Goal: Transaction & Acquisition: Purchase product/service

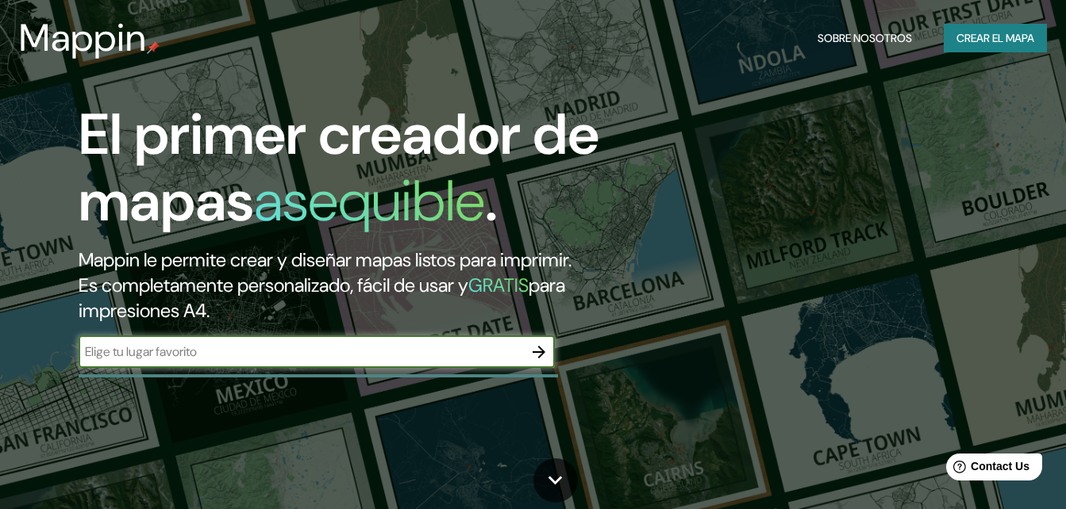
scroll to position [133, 0]
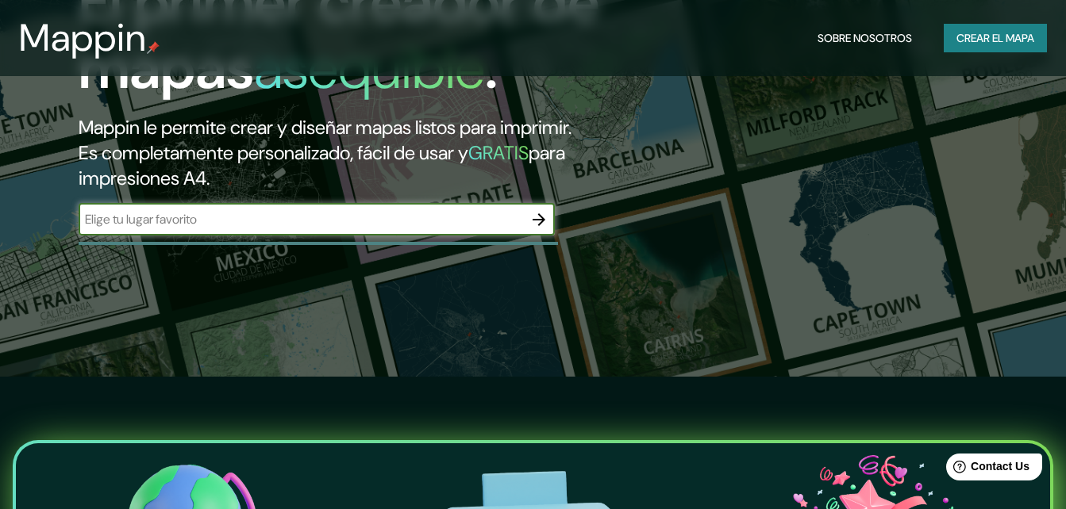
click at [459, 217] on input "text" at bounding box center [301, 219] width 444 height 18
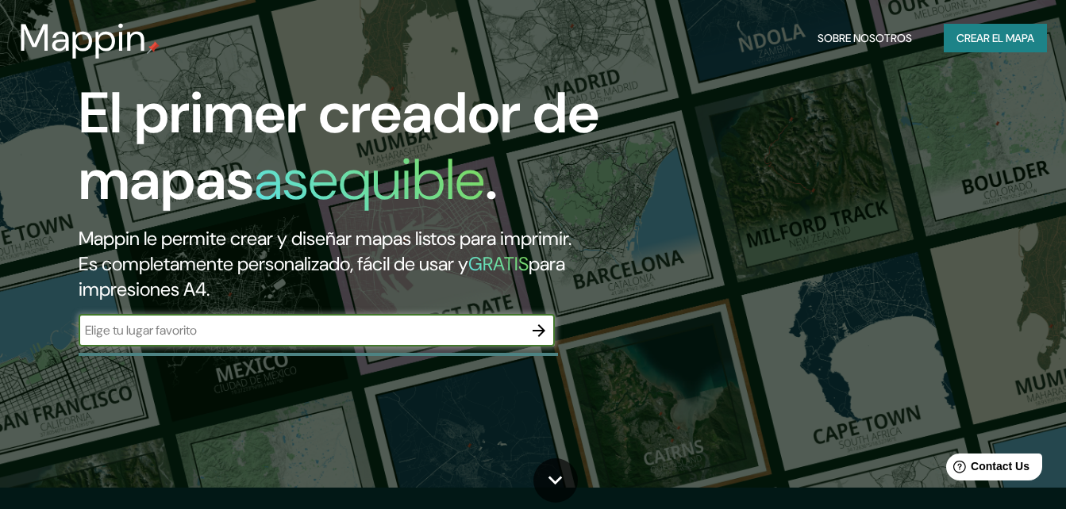
scroll to position [0, 0]
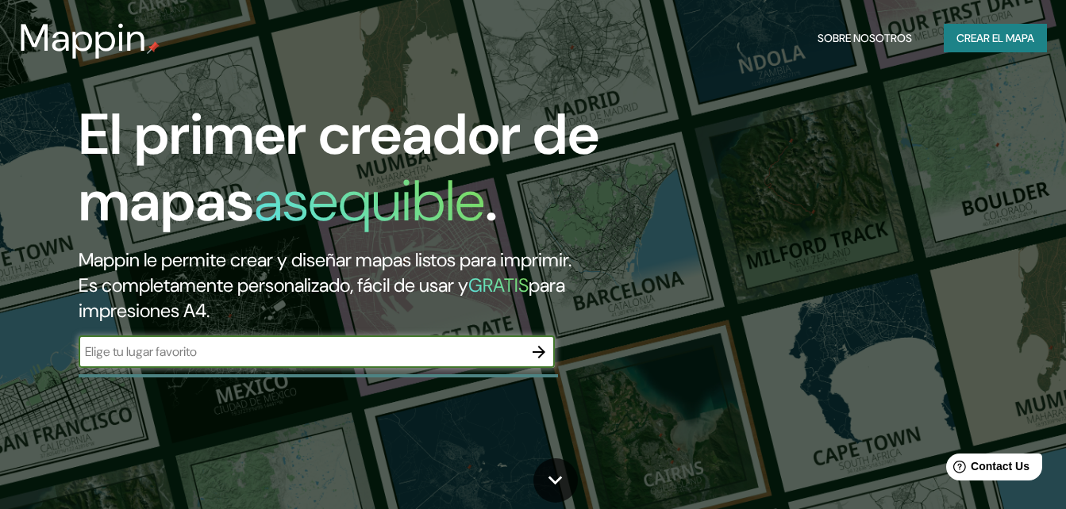
click at [1010, 48] on button "Crear el mapa" at bounding box center [994, 38] width 103 height 29
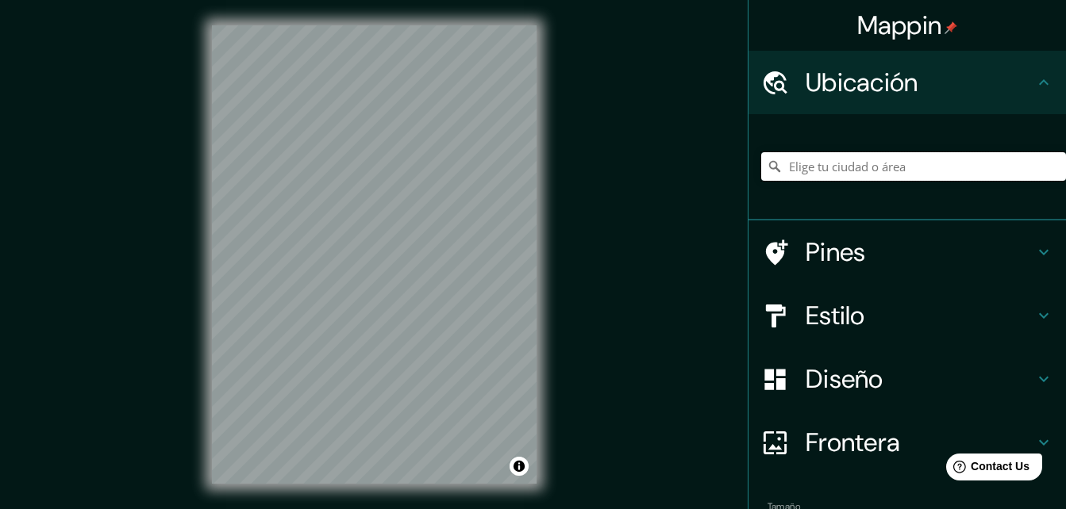
click at [874, 167] on input "Elige tu ciudad o área" at bounding box center [913, 166] width 305 height 29
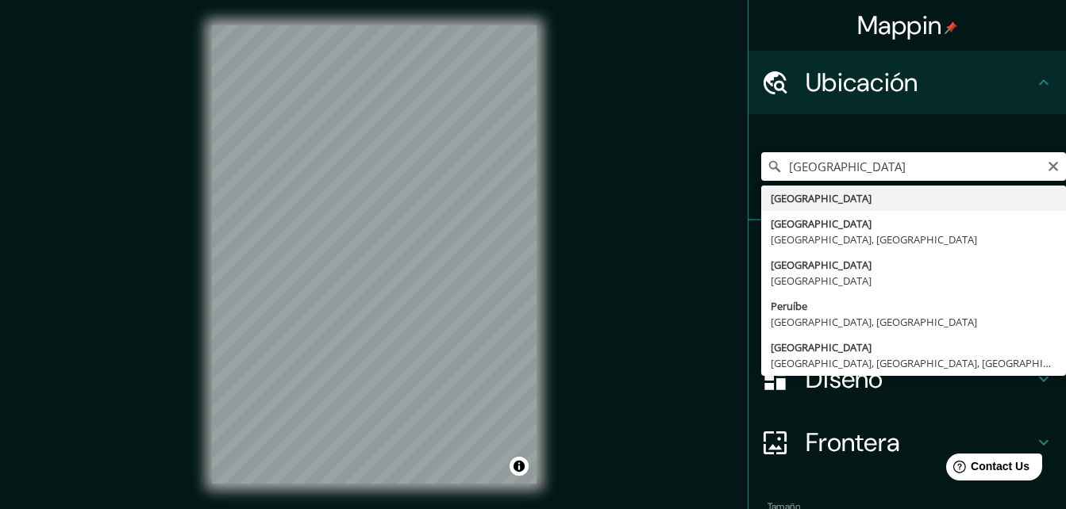
type input "[GEOGRAPHIC_DATA]"
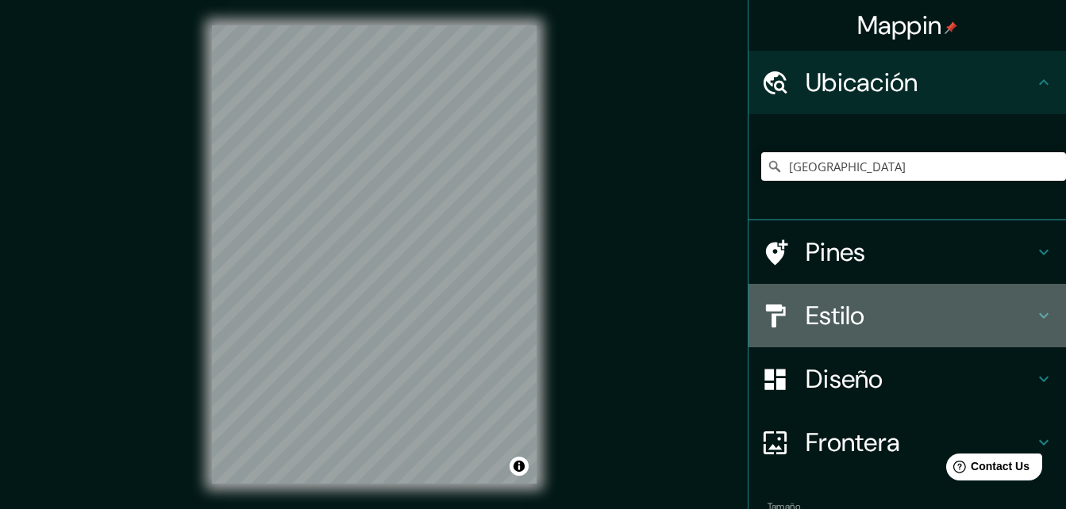
click at [852, 309] on h4 "Estilo" at bounding box center [919, 316] width 229 height 32
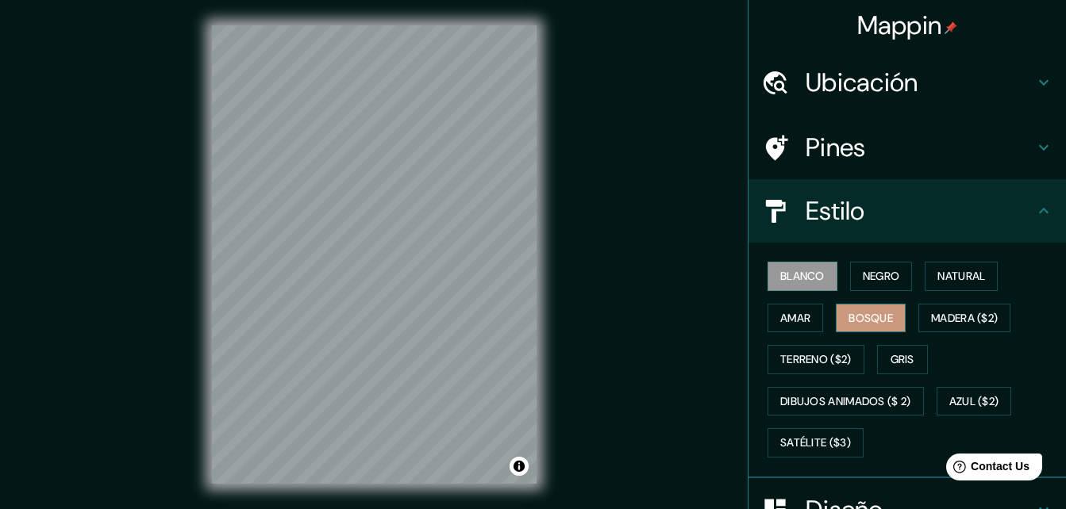
click at [848, 311] on font "Bosque" at bounding box center [870, 319] width 44 height 20
click at [841, 351] on font "Terreno ($2)" at bounding box center [815, 360] width 71 height 20
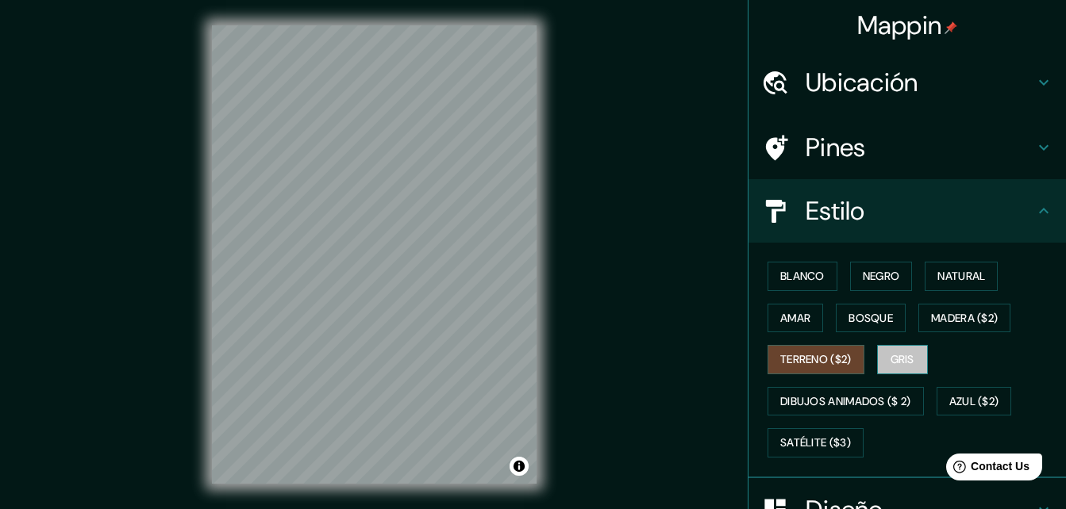
click at [881, 352] on button "Gris" at bounding box center [902, 359] width 51 height 29
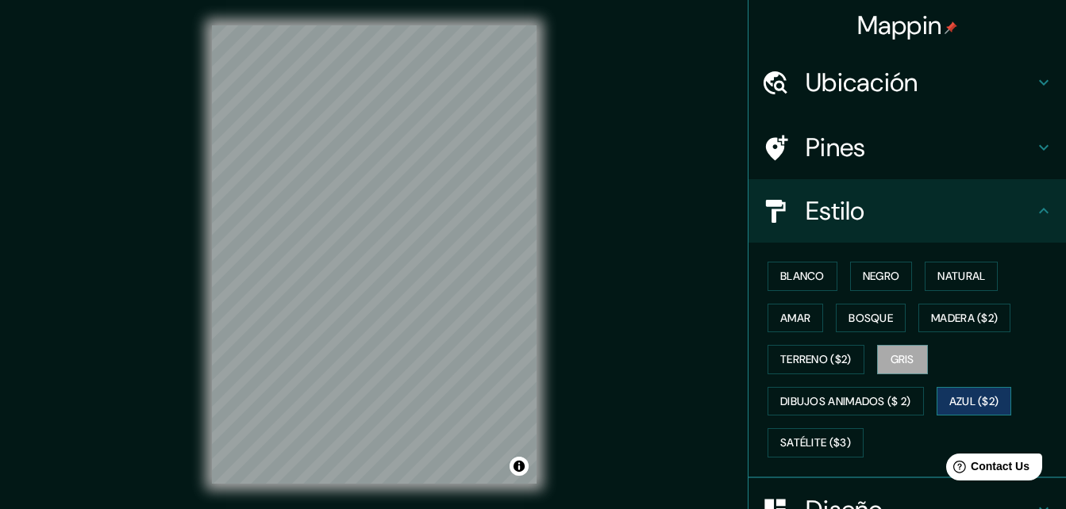
click at [949, 392] on font "Azul ($2)" at bounding box center [974, 402] width 50 height 20
click at [789, 435] on font "Satélite ($3)" at bounding box center [815, 443] width 71 height 20
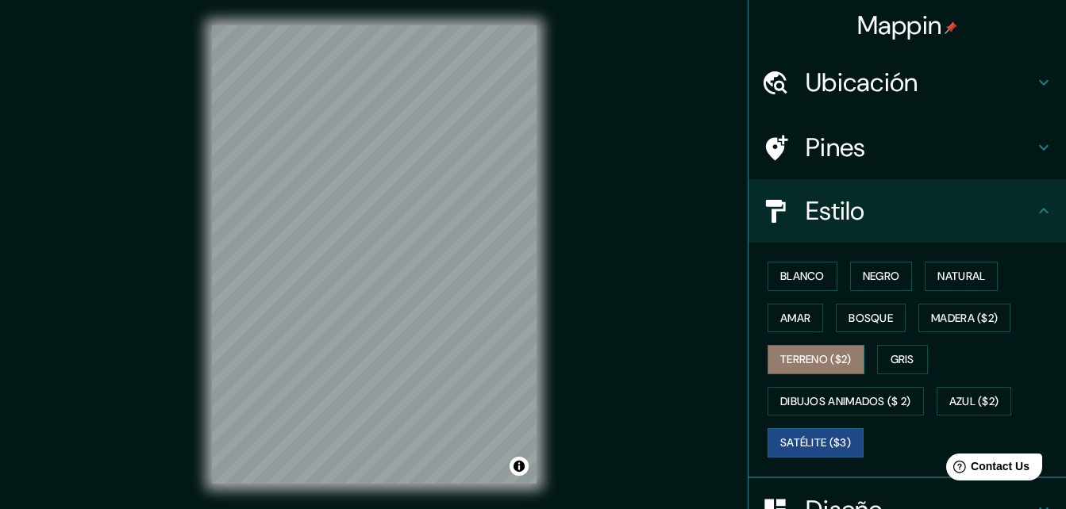
click at [791, 354] on font "Terreno ($2)" at bounding box center [815, 360] width 71 height 20
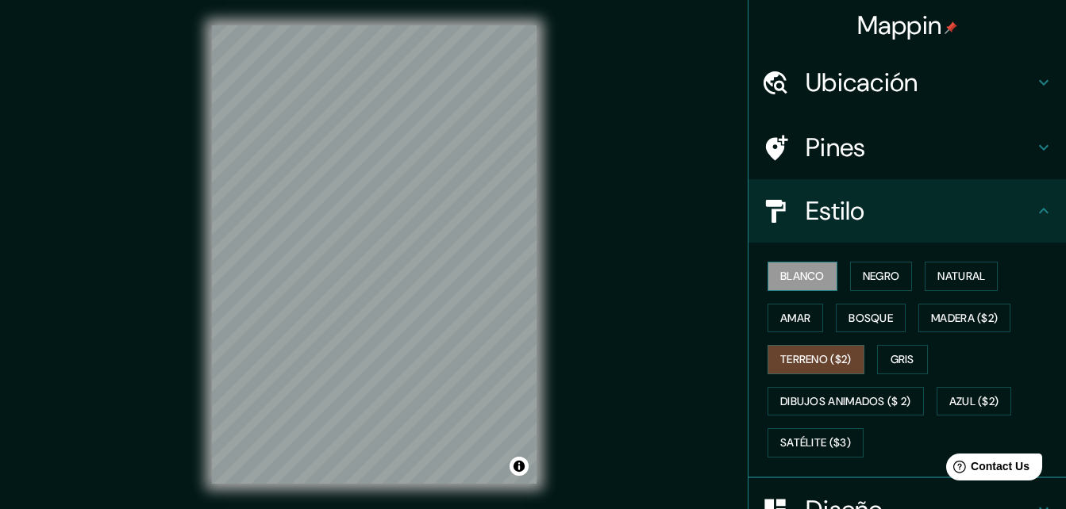
click at [783, 280] on font "Blanco" at bounding box center [802, 277] width 44 height 20
click at [862, 285] on font "Negro" at bounding box center [880, 277] width 37 height 20
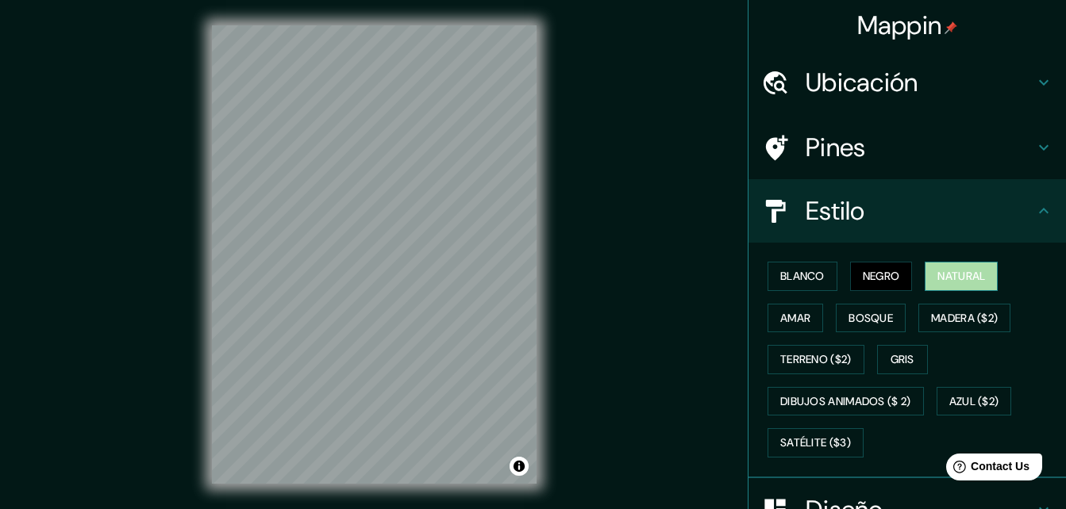
click at [937, 280] on font "Natural" at bounding box center [961, 277] width 48 height 20
click at [793, 313] on font "Amar" at bounding box center [795, 319] width 30 height 20
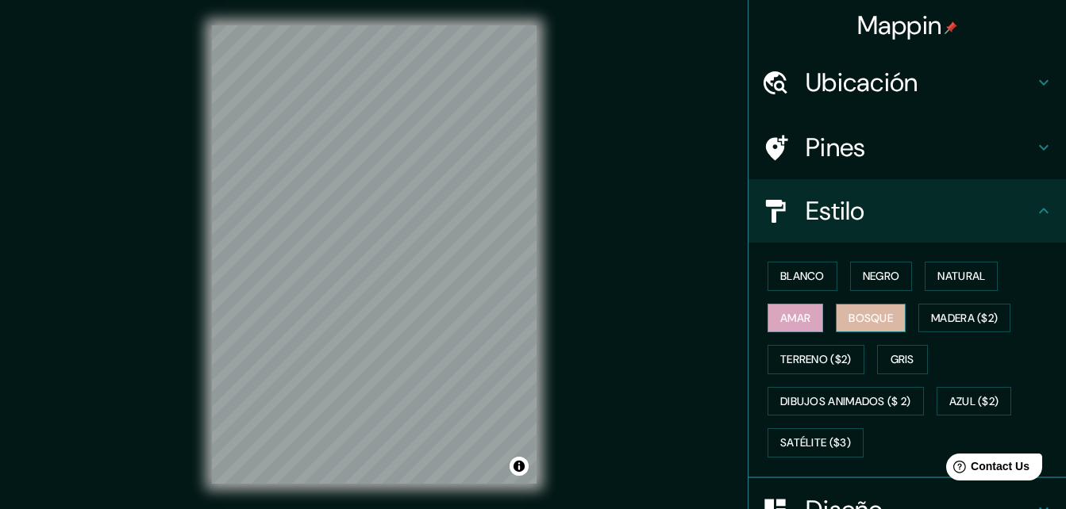
click at [870, 309] on font "Bosque" at bounding box center [870, 319] width 44 height 20
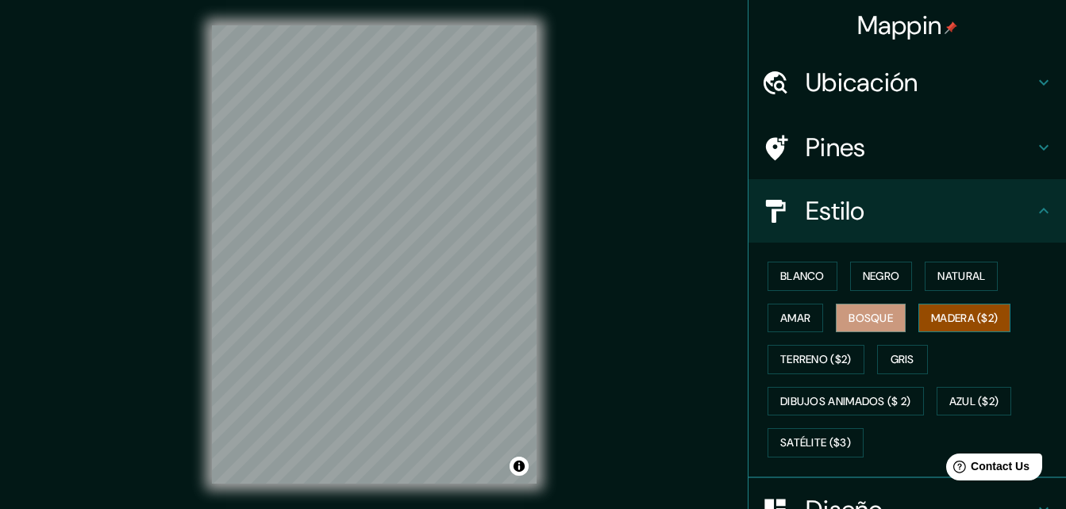
click at [942, 309] on font "Madera ($2)" at bounding box center [964, 319] width 67 height 20
click at [554, 423] on div "© Mapbox © OpenStreetMap Improve this map" at bounding box center [373, 254] width 375 height 509
click at [555, 402] on div "© Mapbox © OpenStreetMap Improve this map" at bounding box center [373, 254] width 375 height 509
click at [245, 0] on html "Mappin Ubicación Perú Pines Estilo Blanco Negro Natural [PERSON_NAME] ($2) Terr…" at bounding box center [533, 254] width 1066 height 509
click at [925, 307] on button "Madera ($2)" at bounding box center [964, 318] width 92 height 29
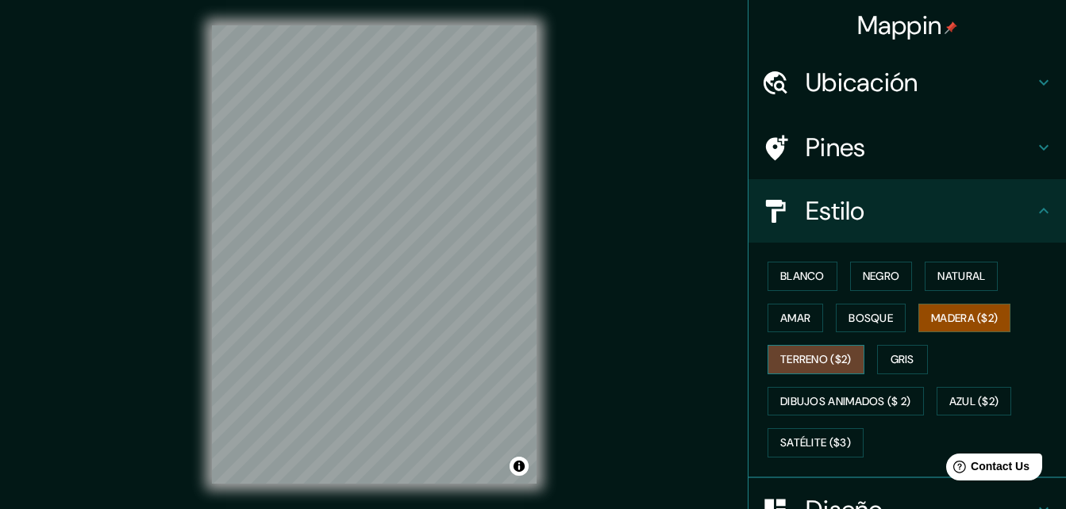
click at [793, 348] on button "Terreno ($2)" at bounding box center [815, 359] width 97 height 29
click at [890, 364] on font "Gris" at bounding box center [902, 360] width 24 height 20
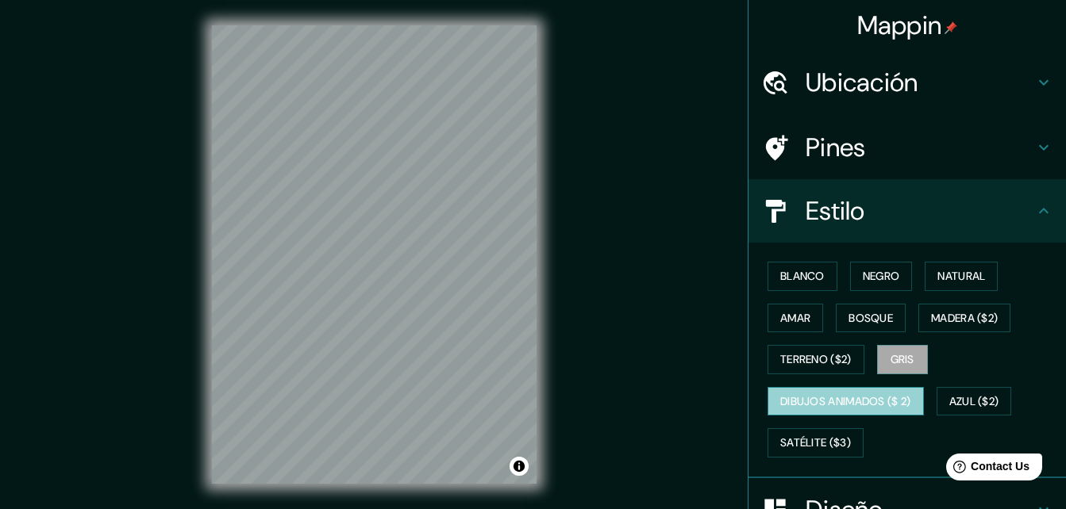
click at [834, 396] on font "Dibujos animados ($ 2)" at bounding box center [845, 402] width 131 height 20
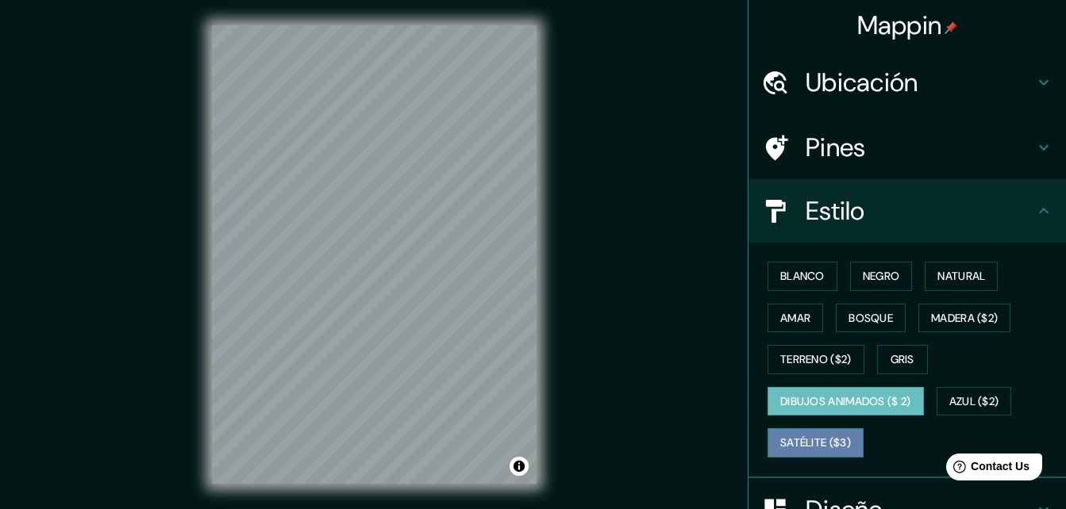
click at [812, 440] on font "Satélite ($3)" at bounding box center [815, 443] width 71 height 20
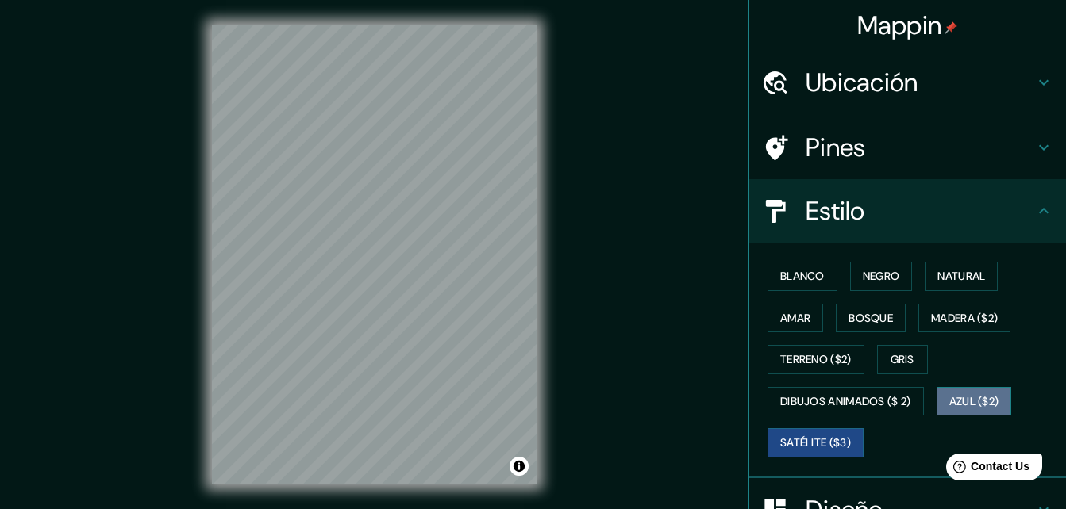
click at [947, 411] on button "Azul ($2)" at bounding box center [973, 401] width 75 height 29
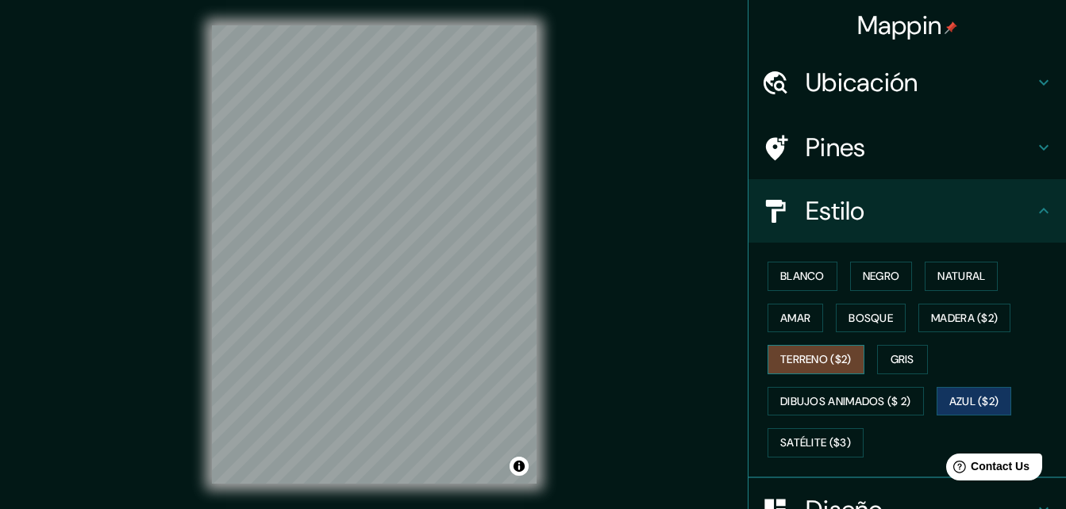
click at [802, 354] on font "Terreno ($2)" at bounding box center [815, 360] width 71 height 20
click at [807, 326] on button "Amar" at bounding box center [795, 318] width 56 height 29
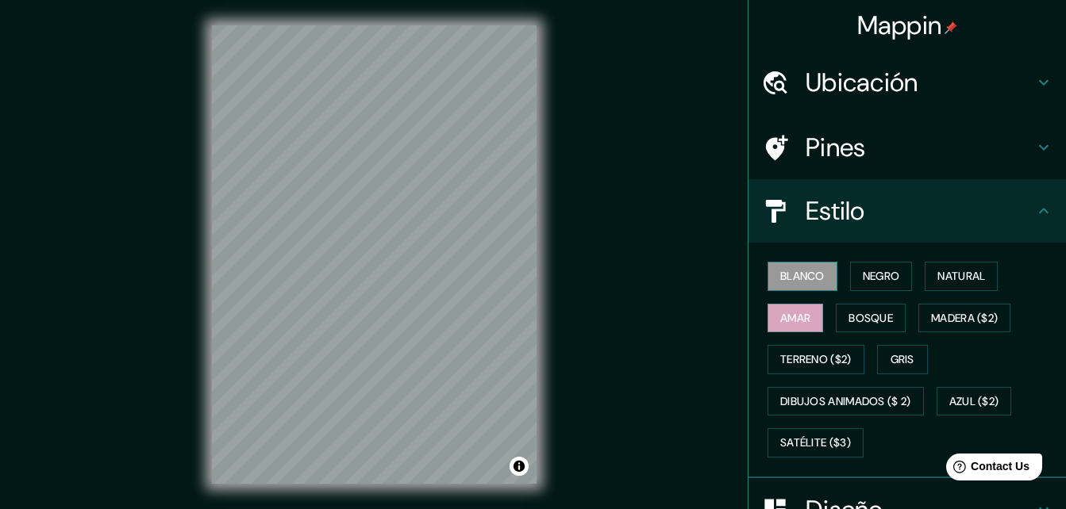
click at [799, 273] on font "Blanco" at bounding box center [802, 277] width 44 height 20
click at [866, 269] on font "Negro" at bounding box center [880, 277] width 37 height 20
click at [805, 278] on font "Blanco" at bounding box center [802, 277] width 44 height 20
click at [870, 276] on font "Negro" at bounding box center [880, 277] width 37 height 20
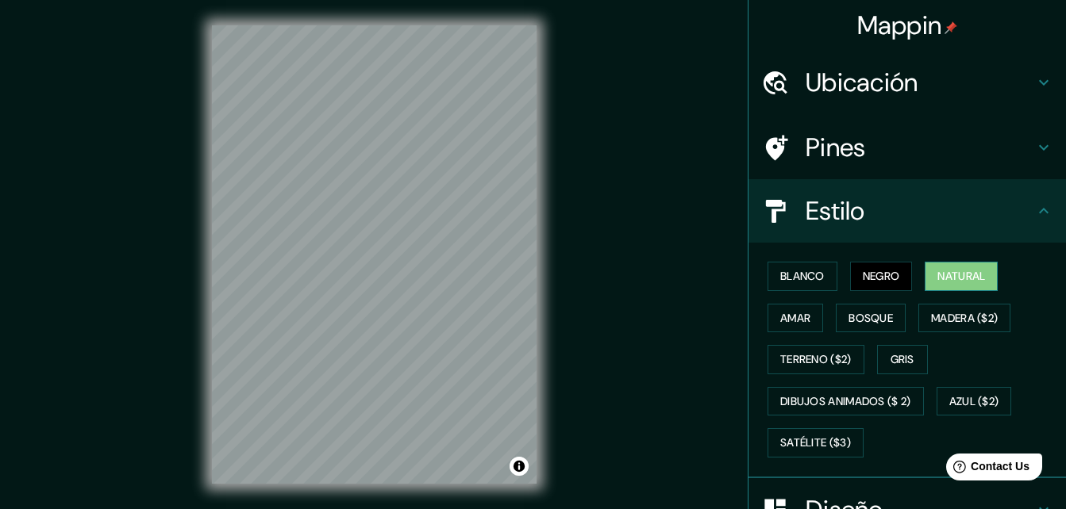
click at [937, 275] on font "Natural" at bounding box center [961, 277] width 48 height 20
click at [795, 277] on font "Blanco" at bounding box center [802, 277] width 44 height 20
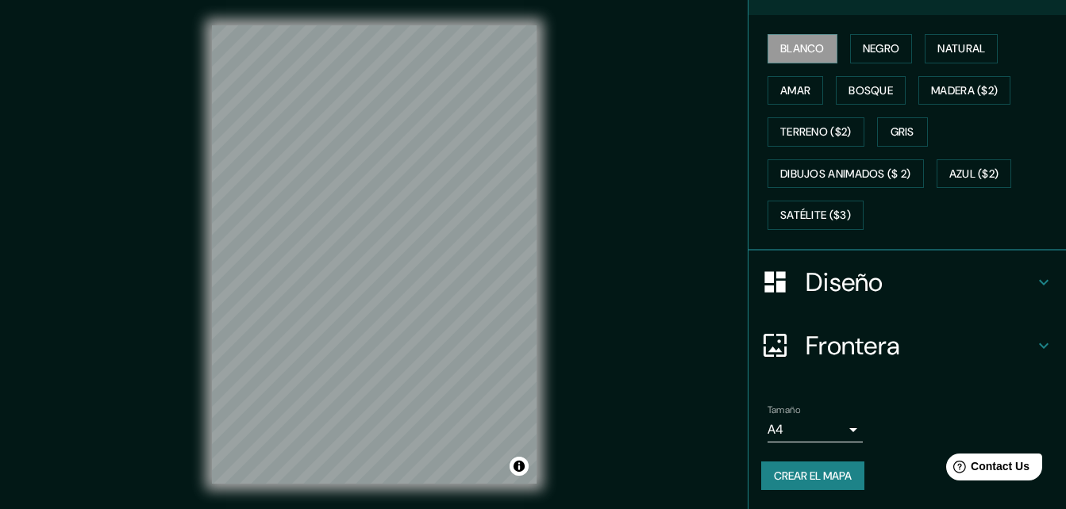
click at [842, 279] on h4 "Diseño" at bounding box center [919, 283] width 229 height 32
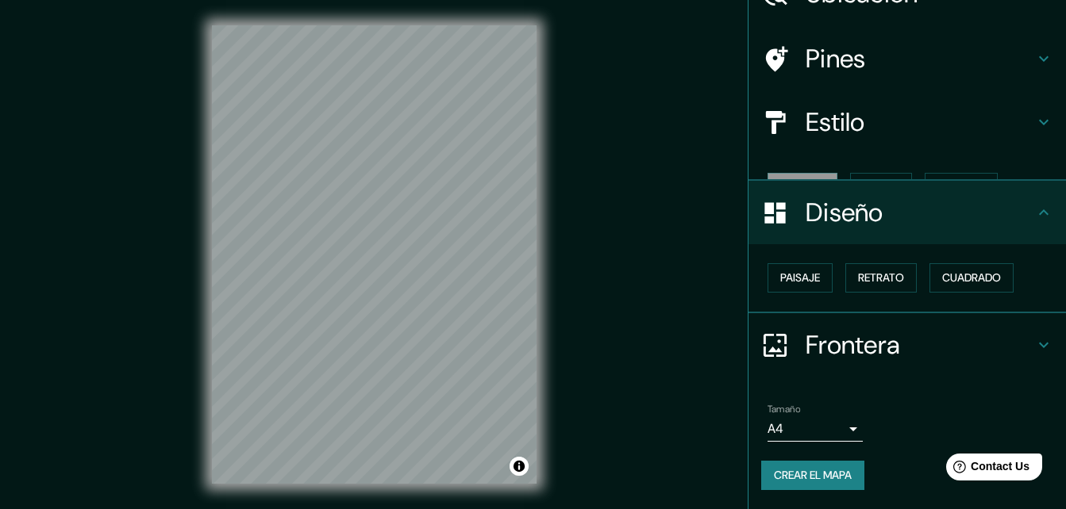
scroll to position [61, 0]
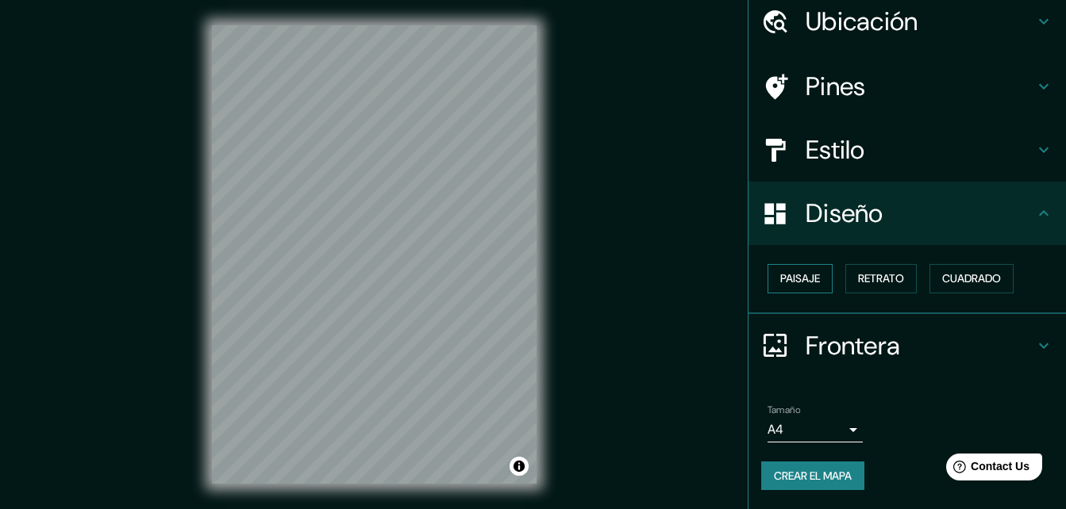
click at [805, 275] on font "Paisaje" at bounding box center [800, 279] width 40 height 20
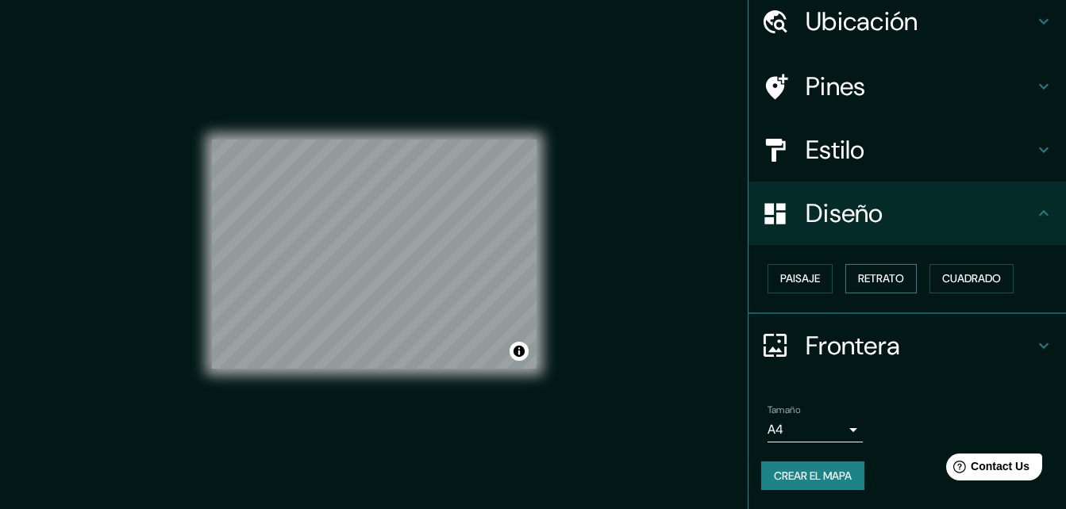
click at [861, 274] on font "Retrato" at bounding box center [881, 279] width 46 height 20
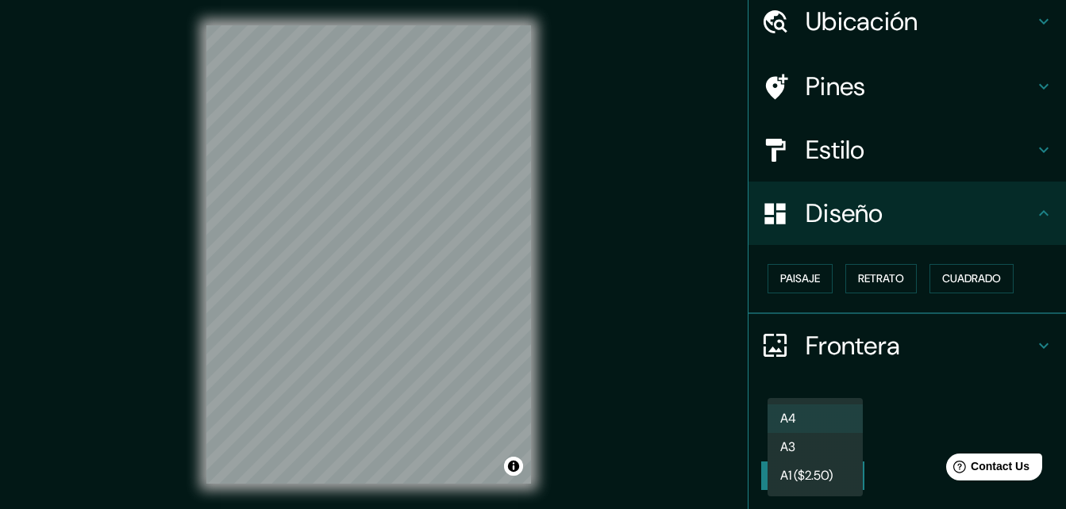
click at [839, 427] on body "Mappin Ubicación [GEOGRAPHIC_DATA] Pines Estilo Diseño Paisaje Retrato Cuadrado…" at bounding box center [533, 254] width 1066 height 509
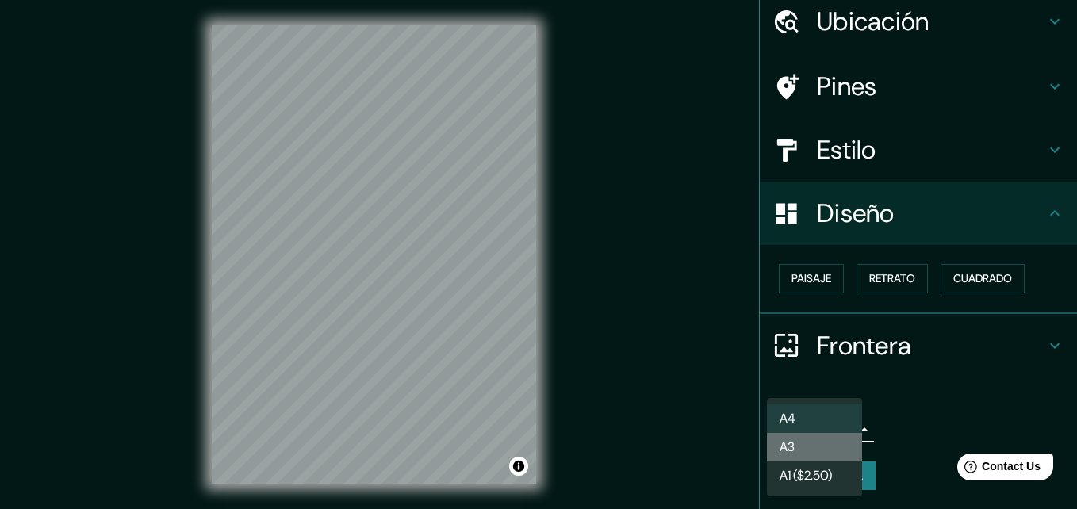
click at [802, 447] on li "A3" at bounding box center [814, 447] width 95 height 29
type input "a4"
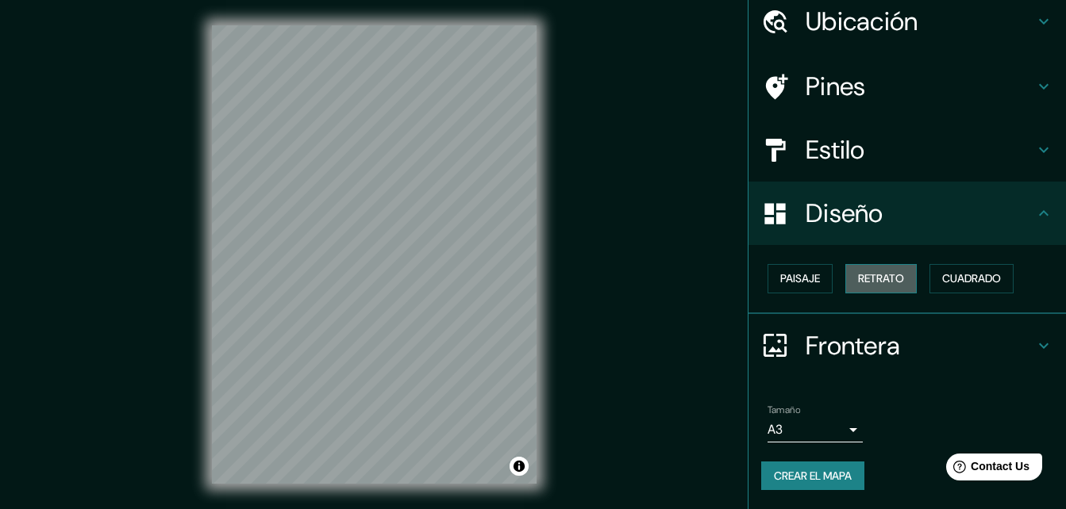
click at [879, 277] on font "Retrato" at bounding box center [881, 279] width 46 height 20
click at [805, 278] on font "Paisaje" at bounding box center [800, 279] width 40 height 20
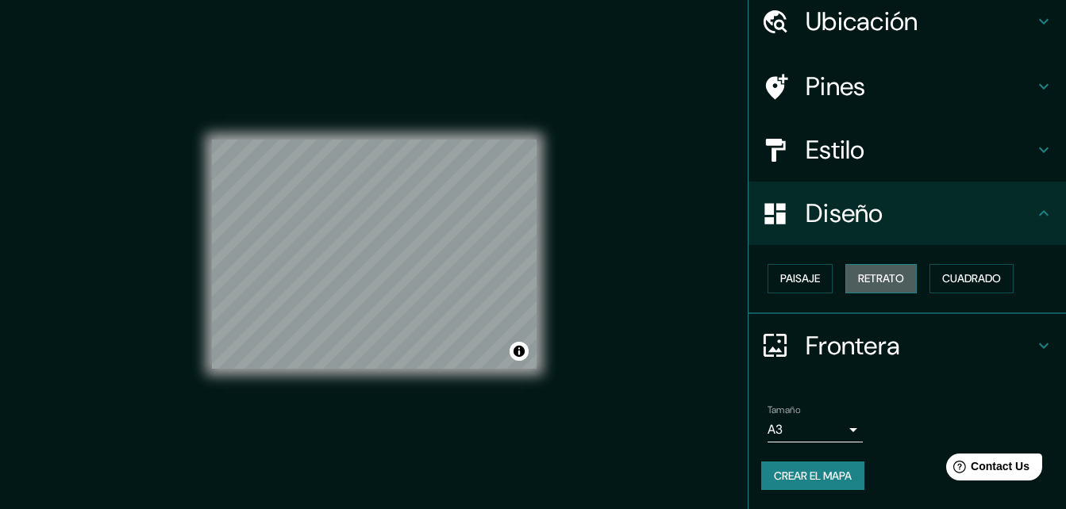
click at [894, 267] on button "Retrato" at bounding box center [880, 278] width 71 height 29
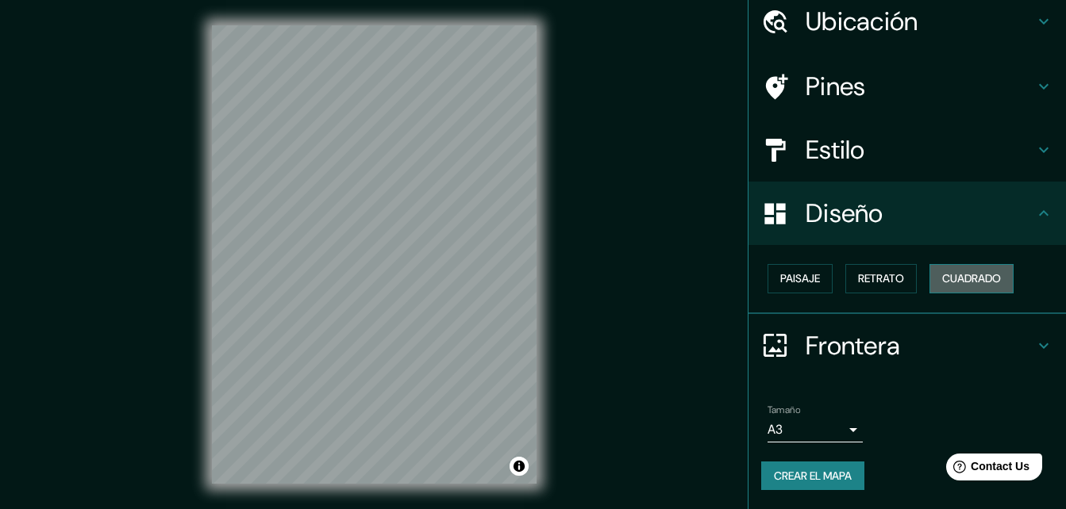
click at [978, 280] on font "Cuadrado" at bounding box center [971, 279] width 59 height 20
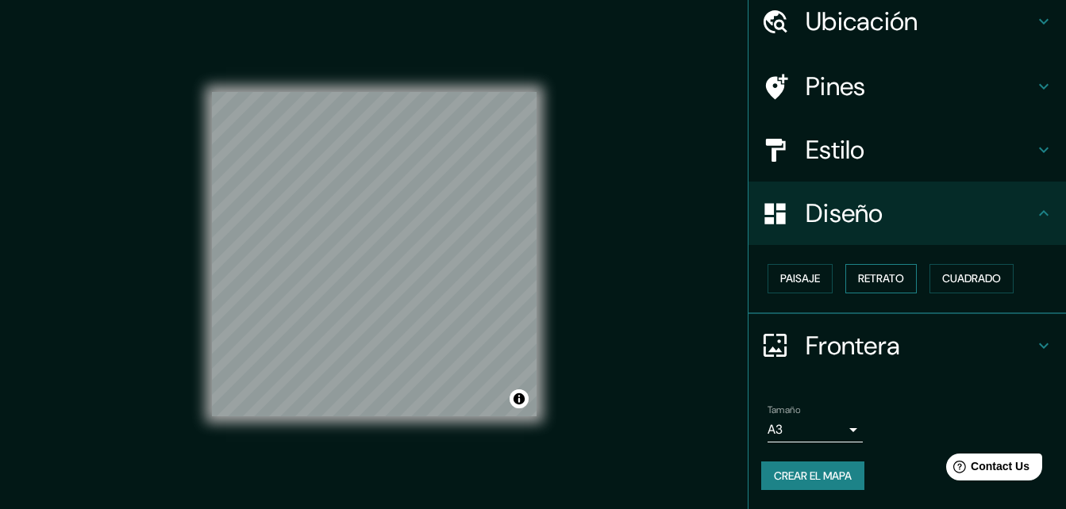
click at [859, 282] on font "Retrato" at bounding box center [881, 279] width 46 height 20
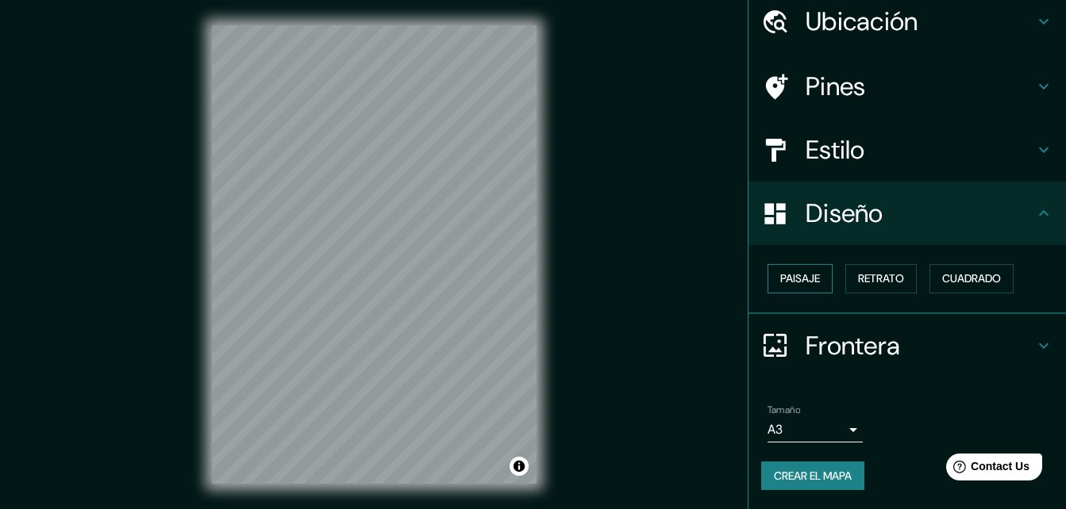
click at [784, 282] on font "Paisaje" at bounding box center [800, 279] width 40 height 20
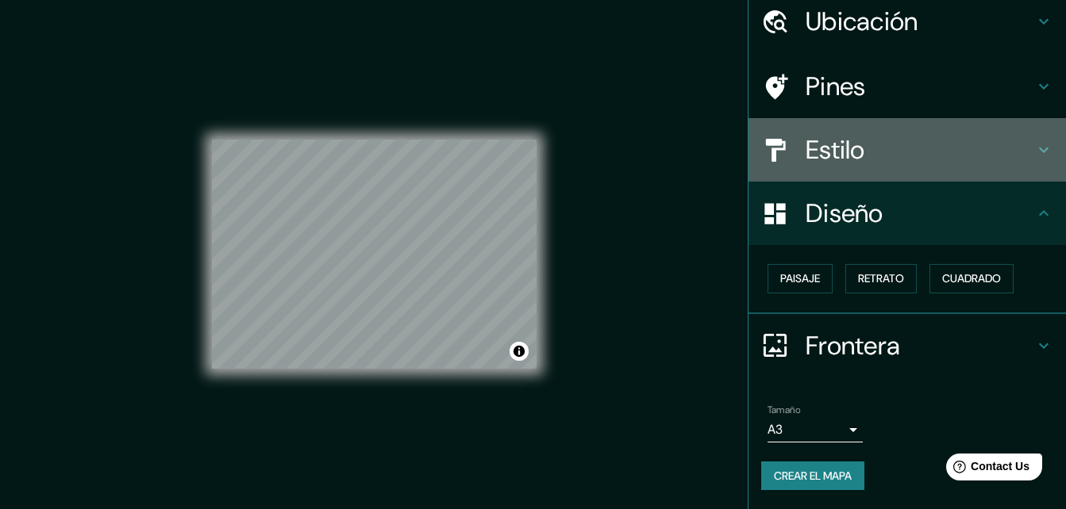
click at [969, 149] on h4 "Estilo" at bounding box center [919, 150] width 229 height 32
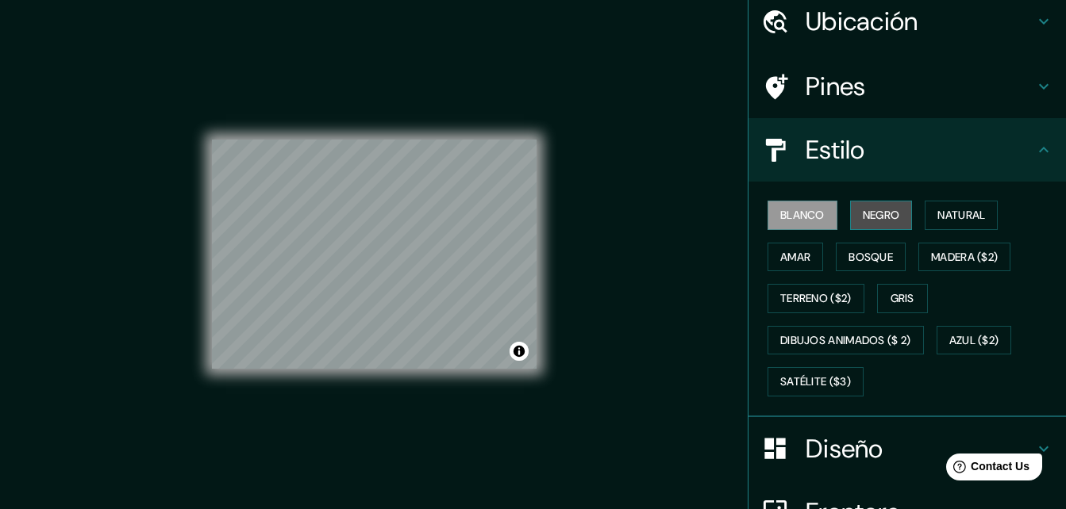
click at [870, 229] on button "Negro" at bounding box center [881, 215] width 63 height 29
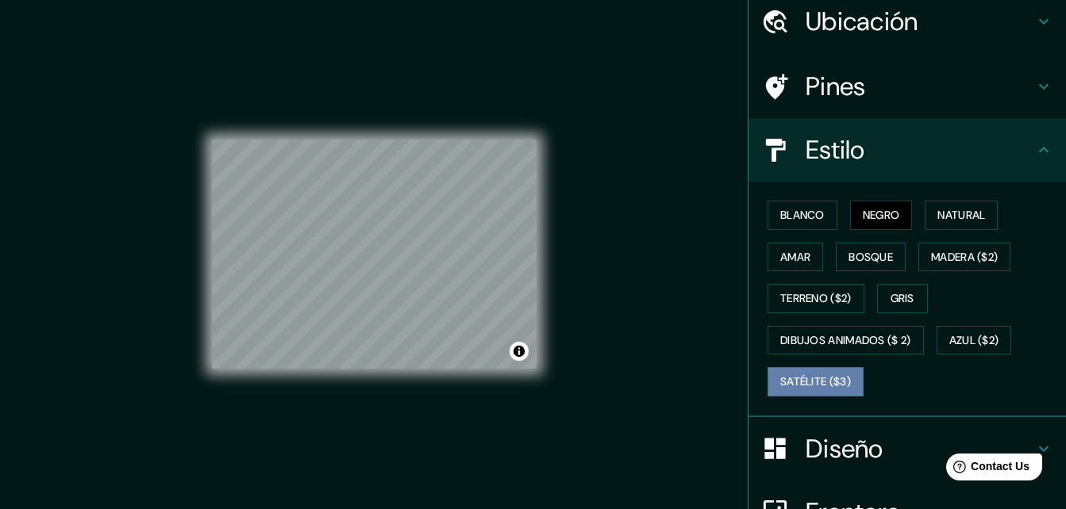
click at [812, 384] on font "Satélite ($3)" at bounding box center [815, 382] width 71 height 20
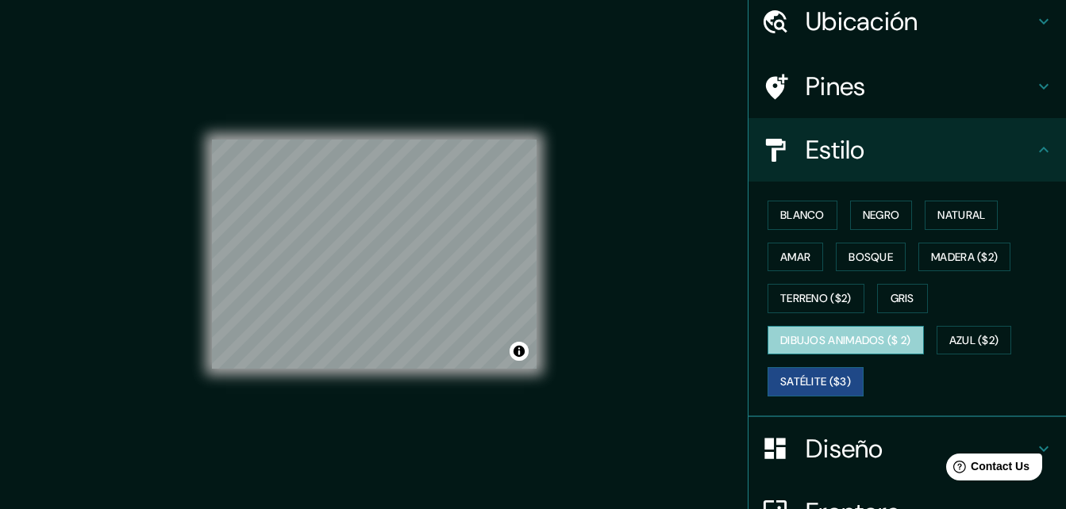
click at [805, 331] on font "Dibujos animados ($ 2)" at bounding box center [845, 341] width 131 height 20
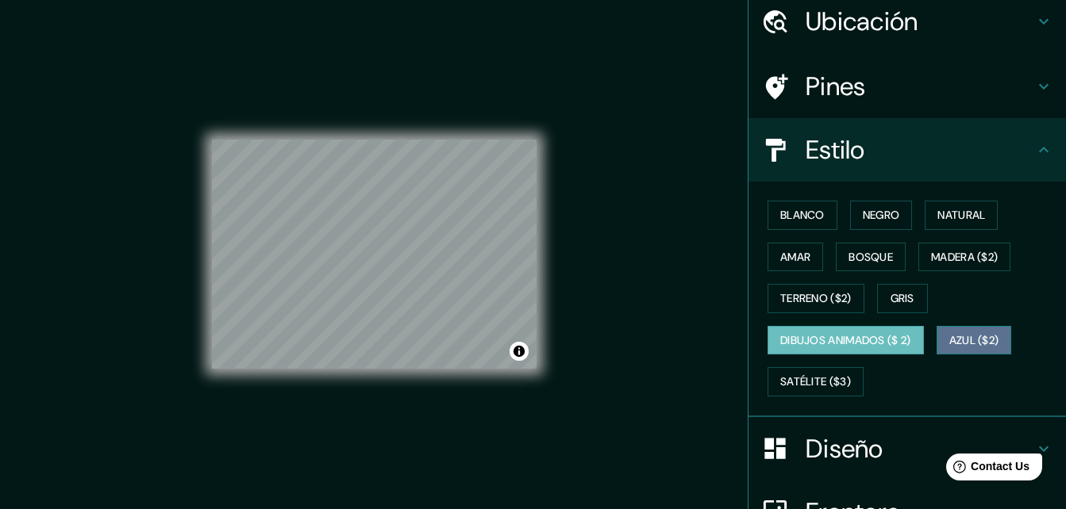
click at [943, 340] on button "Azul ($2)" at bounding box center [973, 340] width 75 height 29
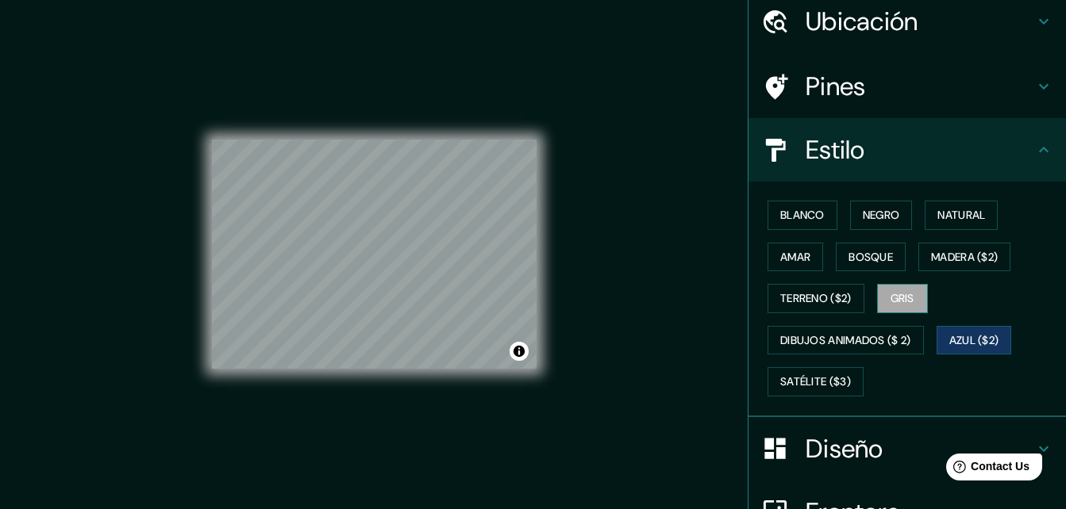
click at [890, 289] on font "Gris" at bounding box center [902, 299] width 24 height 20
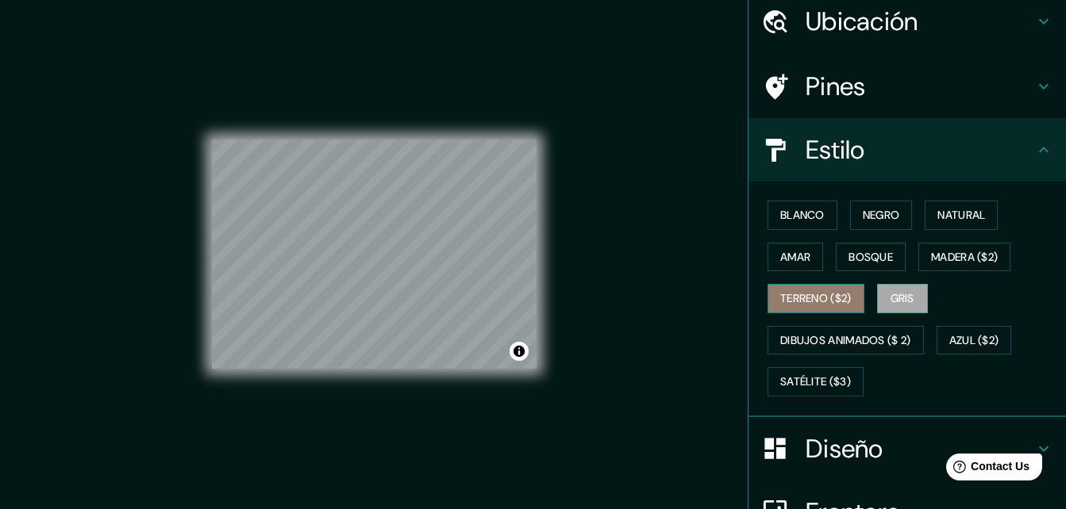
click at [812, 298] on font "Terreno ($2)" at bounding box center [815, 299] width 71 height 20
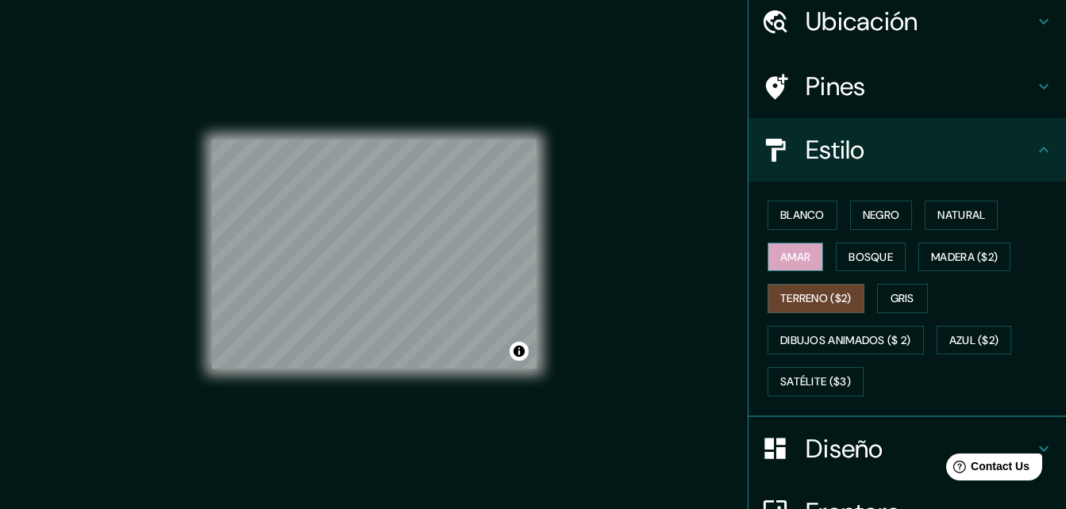
click at [795, 262] on font "Amar" at bounding box center [795, 258] width 30 height 20
click at [884, 258] on font "Bosque" at bounding box center [870, 258] width 44 height 20
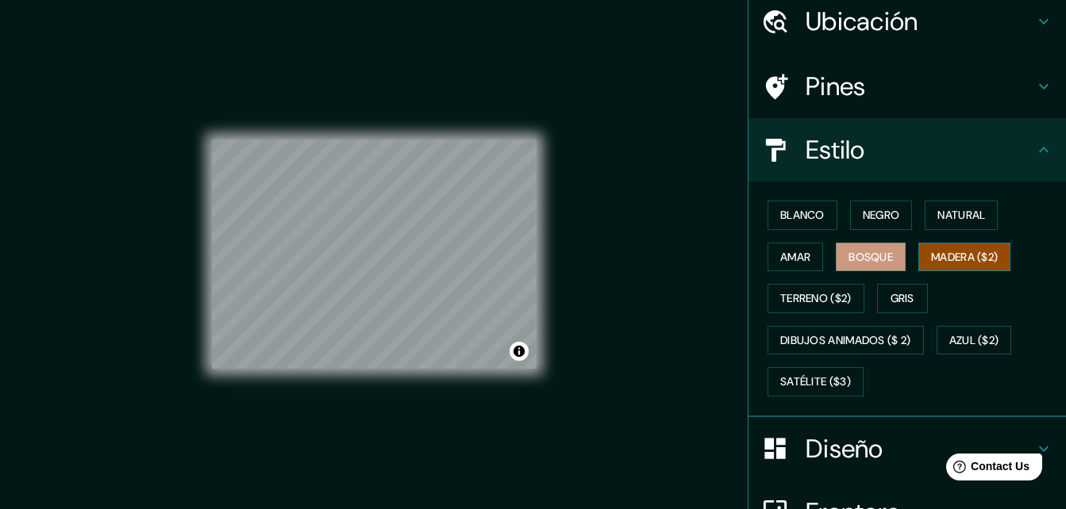
click at [935, 258] on font "Madera ($2)" at bounding box center [964, 258] width 67 height 20
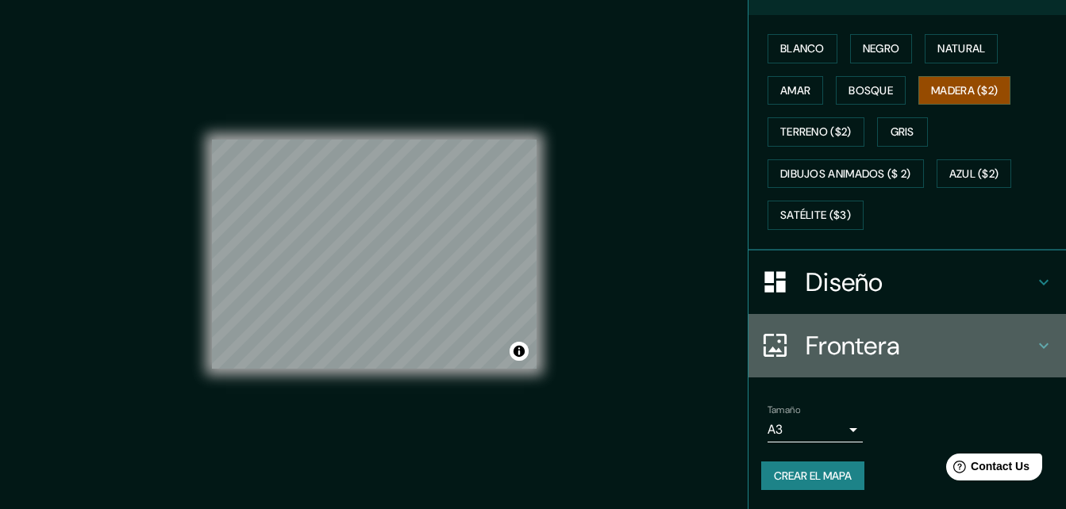
click at [860, 344] on h4 "Frontera" at bounding box center [919, 346] width 229 height 32
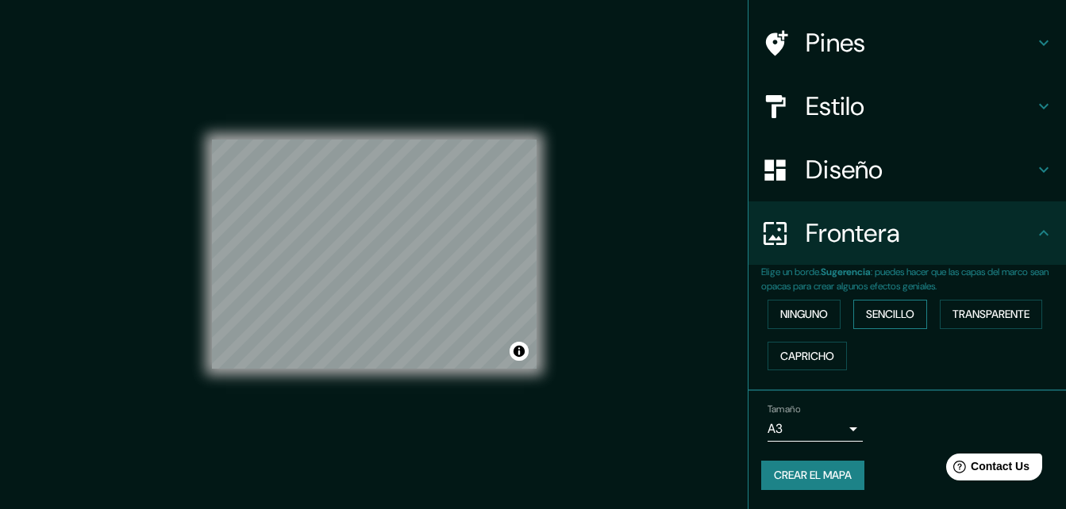
scroll to position [105, 0]
click at [874, 327] on button "Sencillo" at bounding box center [890, 314] width 74 height 29
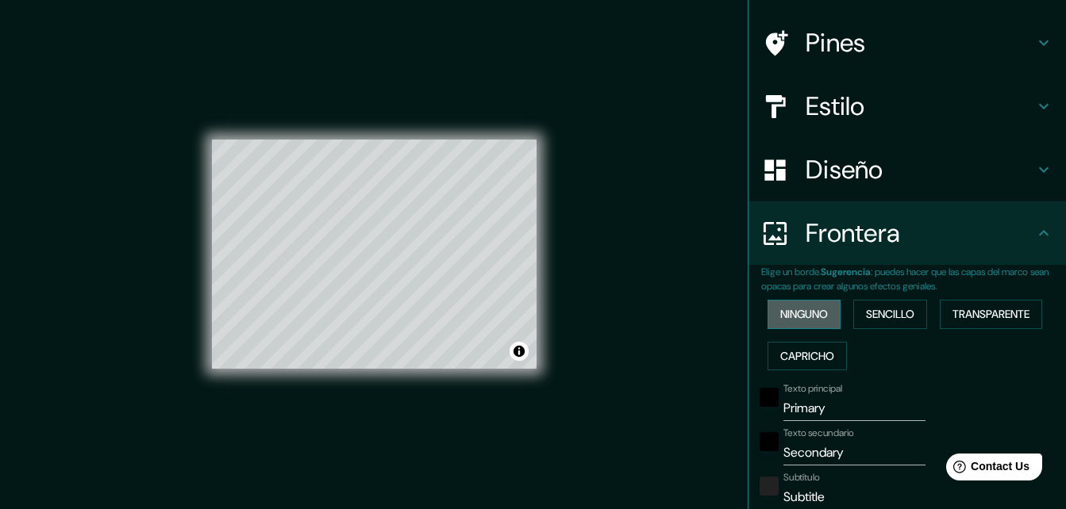
click at [817, 322] on font "Ninguno" at bounding box center [804, 315] width 48 height 20
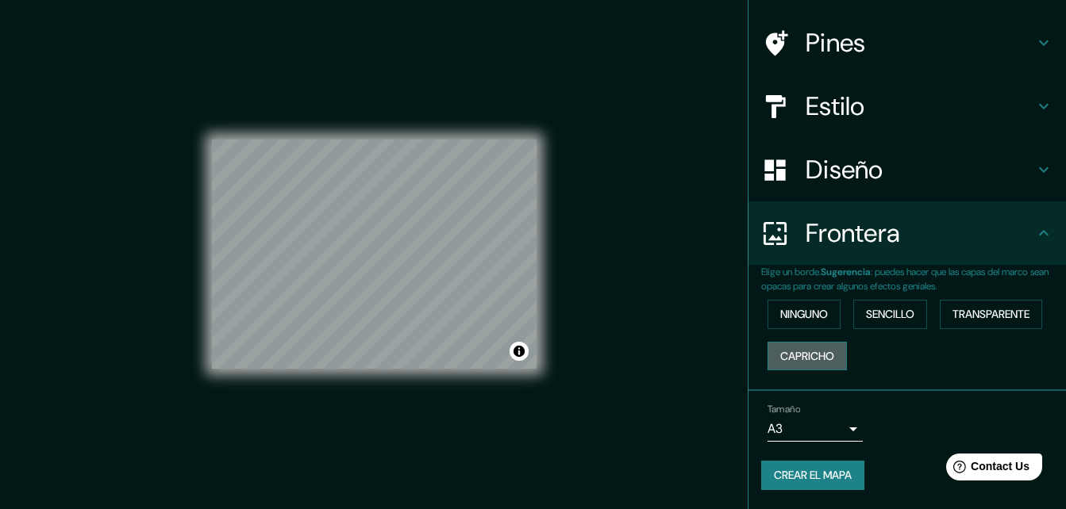
click at [812, 352] on font "Capricho" at bounding box center [807, 357] width 54 height 20
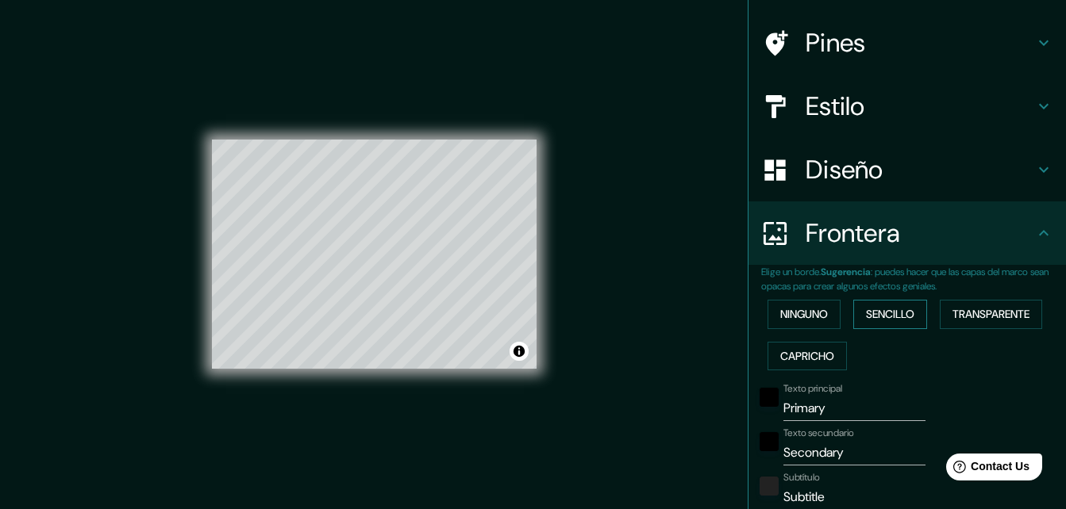
click at [882, 324] on font "Sencillo" at bounding box center [890, 315] width 48 height 20
click at [968, 319] on font "Transparente" at bounding box center [990, 315] width 77 height 20
click at [870, 312] on font "Sencillo" at bounding box center [890, 315] width 48 height 20
click at [805, 313] on font "Ninguno" at bounding box center [804, 315] width 48 height 20
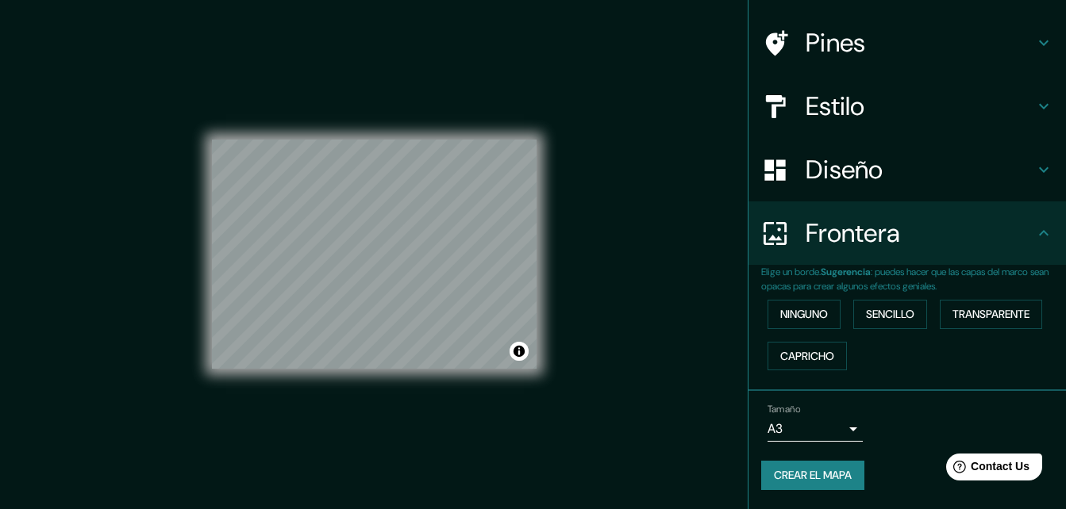
scroll to position [0, 0]
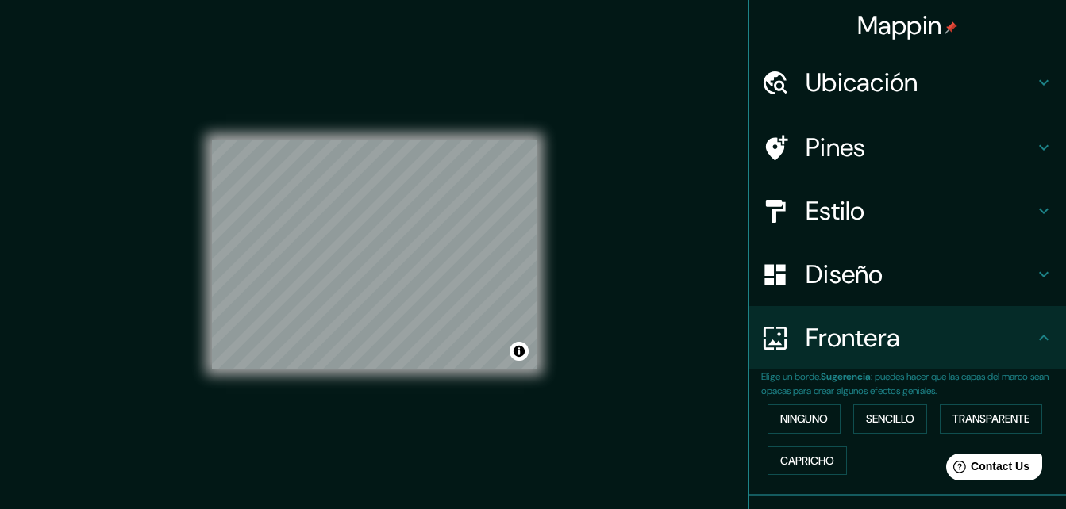
click at [833, 281] on h4 "Diseño" at bounding box center [919, 275] width 229 height 32
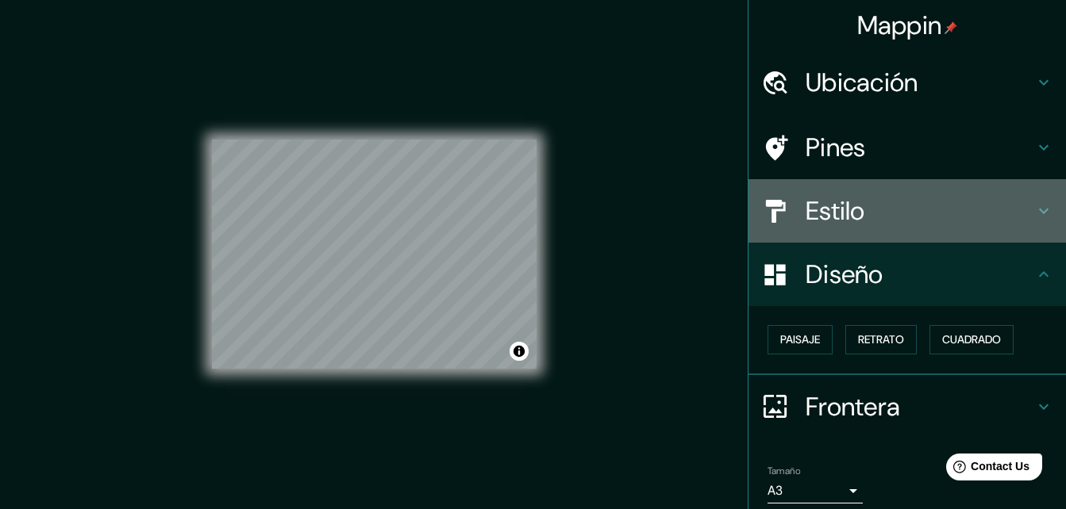
click at [841, 222] on h4 "Estilo" at bounding box center [919, 211] width 229 height 32
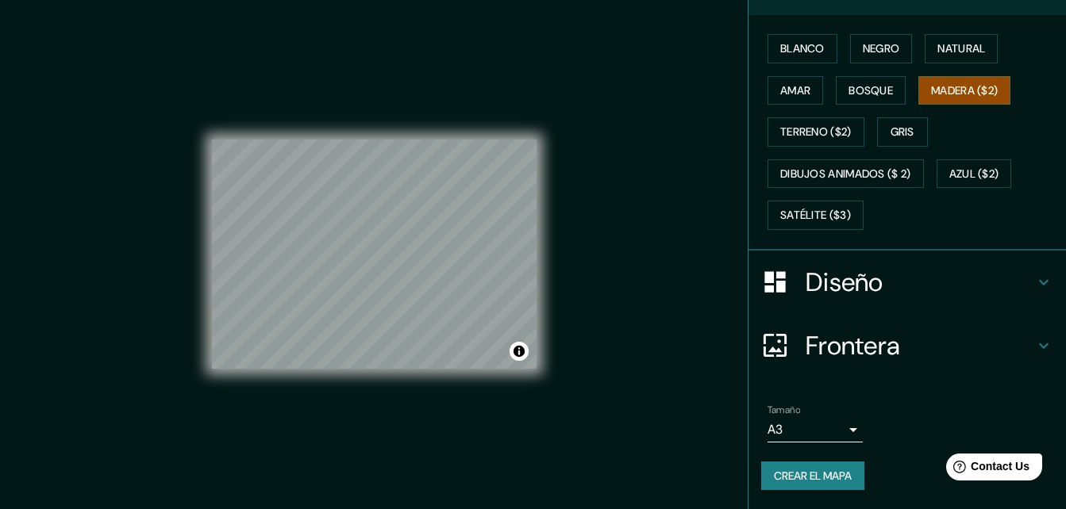
click at [843, 287] on h4 "Diseño" at bounding box center [919, 283] width 229 height 32
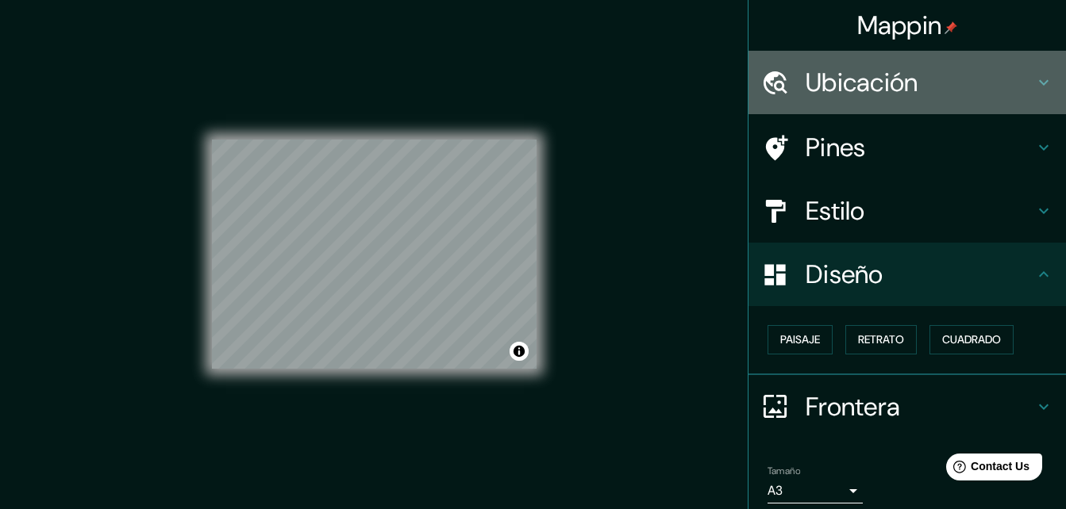
click at [869, 84] on h4 "Ubicación" at bounding box center [919, 83] width 229 height 32
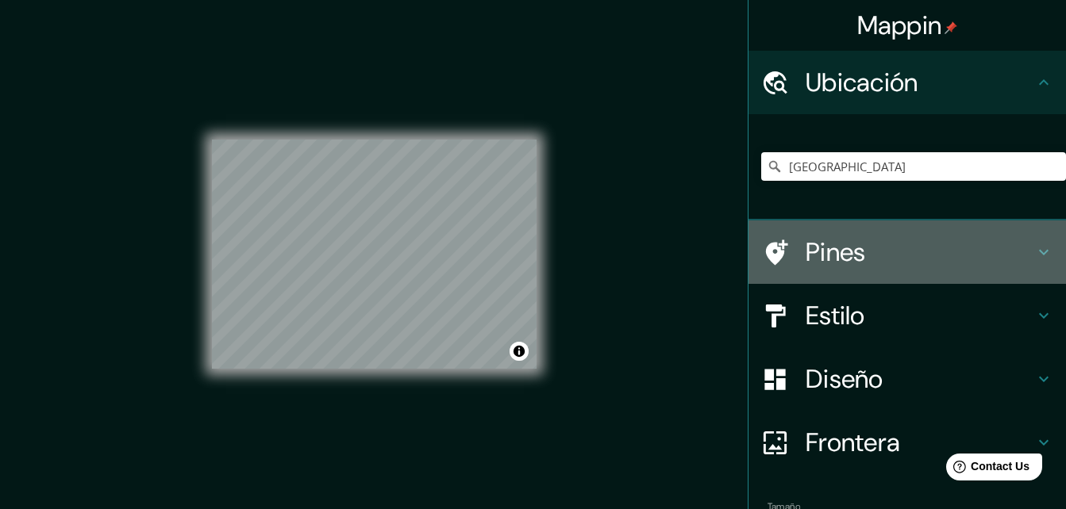
click at [820, 268] on h4 "Pines" at bounding box center [919, 252] width 229 height 32
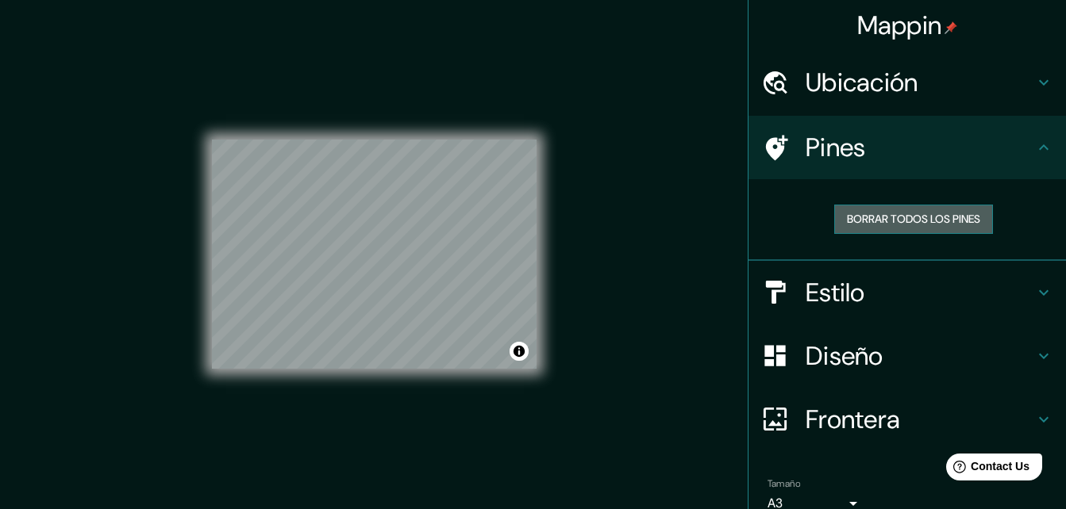
click at [865, 222] on font "Borrar todos los pines" at bounding box center [913, 219] width 133 height 20
click at [838, 278] on h4 "Estilo" at bounding box center [919, 293] width 229 height 32
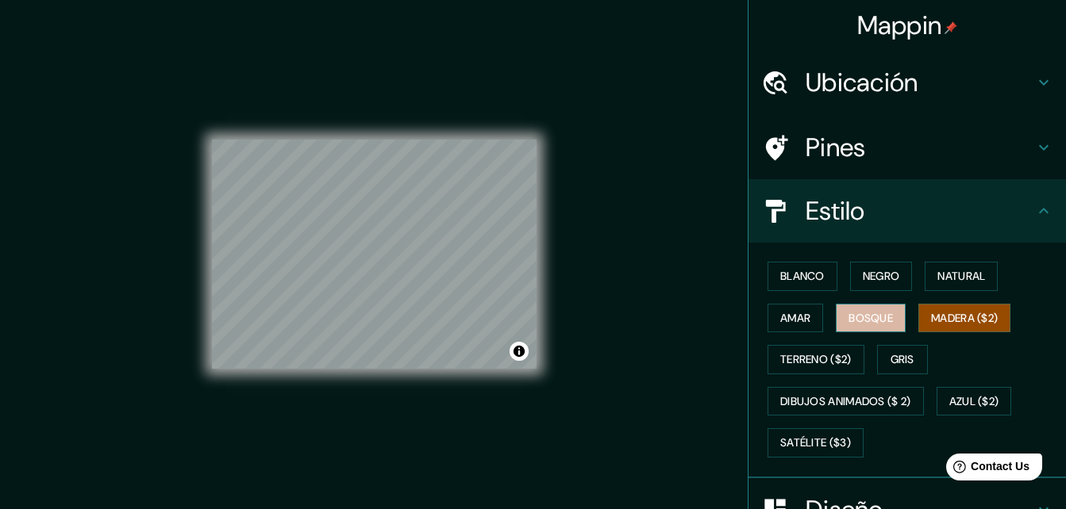
click at [862, 306] on button "Bosque" at bounding box center [870, 318] width 70 height 29
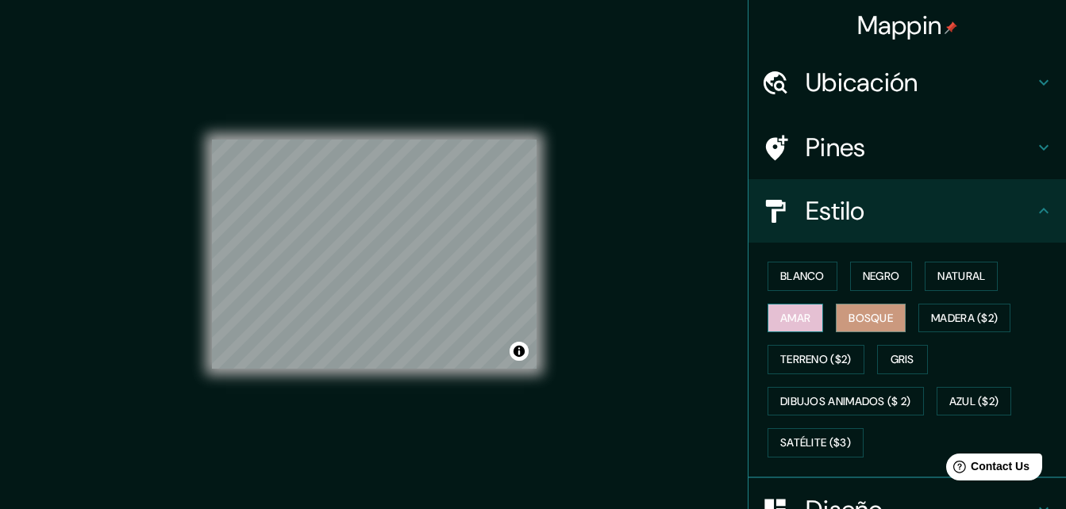
click at [780, 306] on button "Amar" at bounding box center [795, 318] width 56 height 29
click at [848, 325] on font "Bosque" at bounding box center [870, 319] width 44 height 20
click at [814, 275] on font "Blanco" at bounding box center [802, 277] width 44 height 20
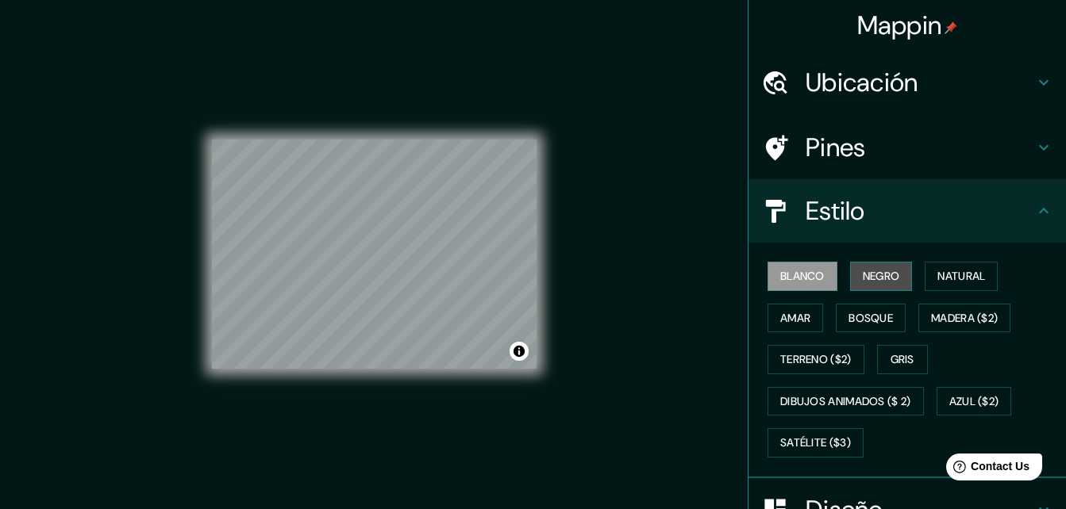
click at [862, 279] on font "Negro" at bounding box center [880, 277] width 37 height 20
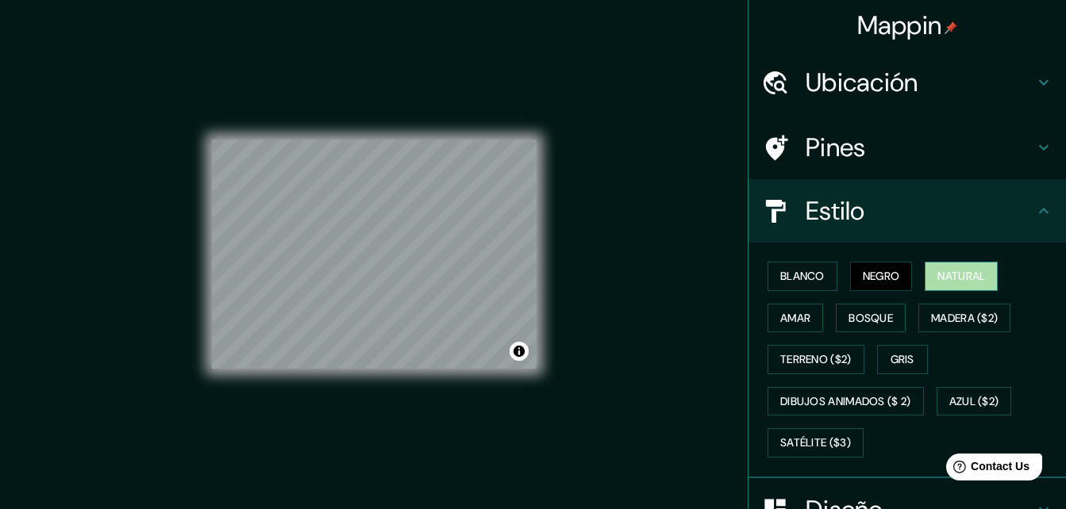
click at [928, 285] on button "Natural" at bounding box center [960, 276] width 73 height 29
click at [870, 278] on font "Negro" at bounding box center [880, 277] width 37 height 20
click at [822, 276] on button "Blanco" at bounding box center [802, 276] width 70 height 29
click at [897, 280] on button "Negro" at bounding box center [881, 276] width 63 height 29
click at [792, 280] on font "Blanco" at bounding box center [802, 277] width 44 height 20
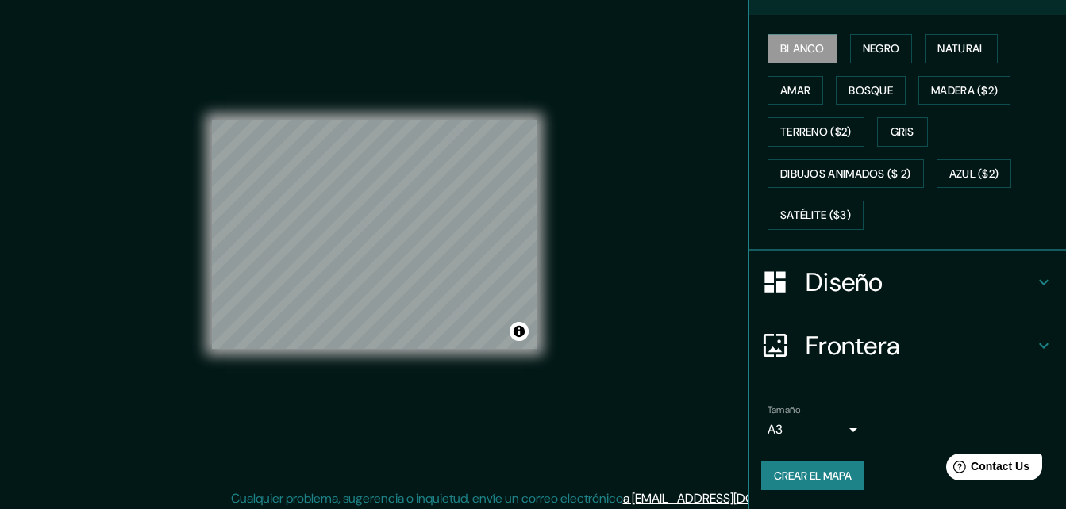
scroll to position [25, 0]
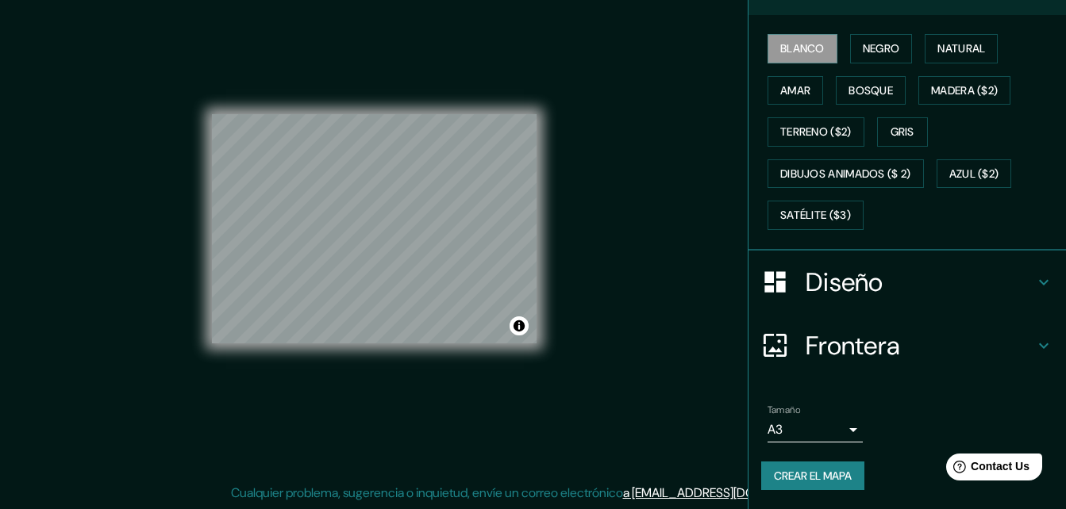
click at [792, 468] on font "Crear el mapa" at bounding box center [813, 477] width 78 height 20
click at [802, 474] on font "Crear el mapa" at bounding box center [813, 477] width 78 height 20
